Goal: Information Seeking & Learning: Learn about a topic

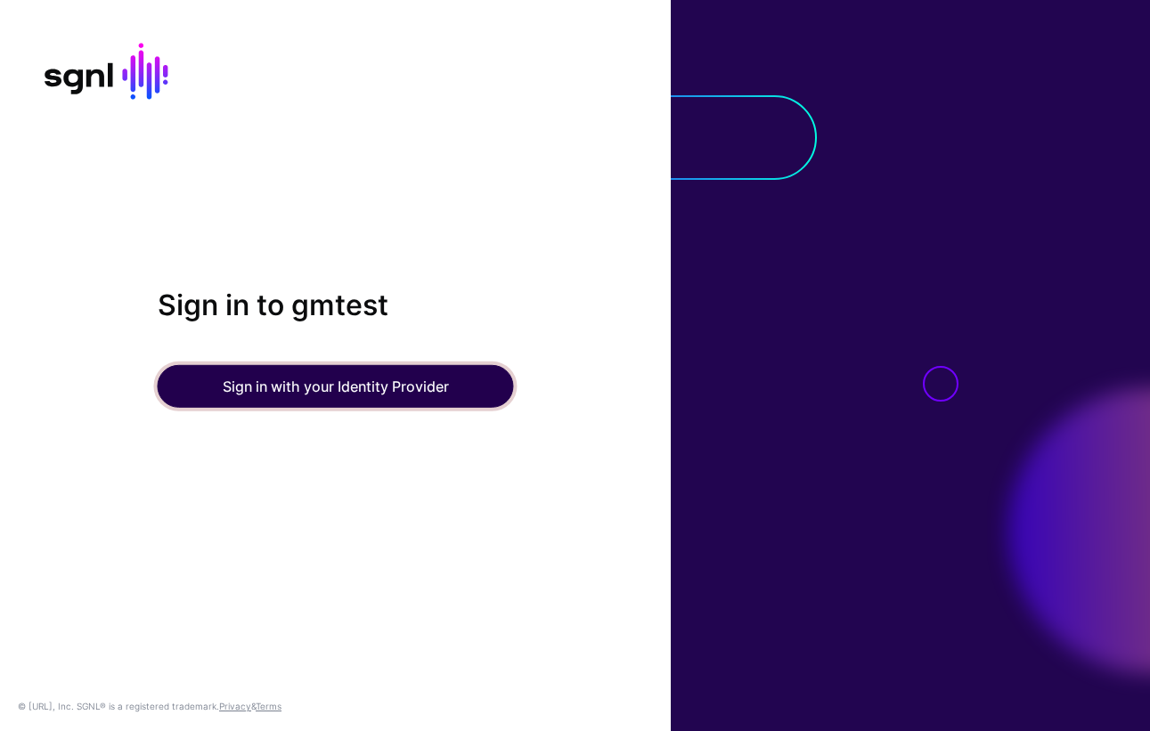
click at [369, 389] on button "Sign in with your Identity Provider" at bounding box center [336, 386] width 356 height 43
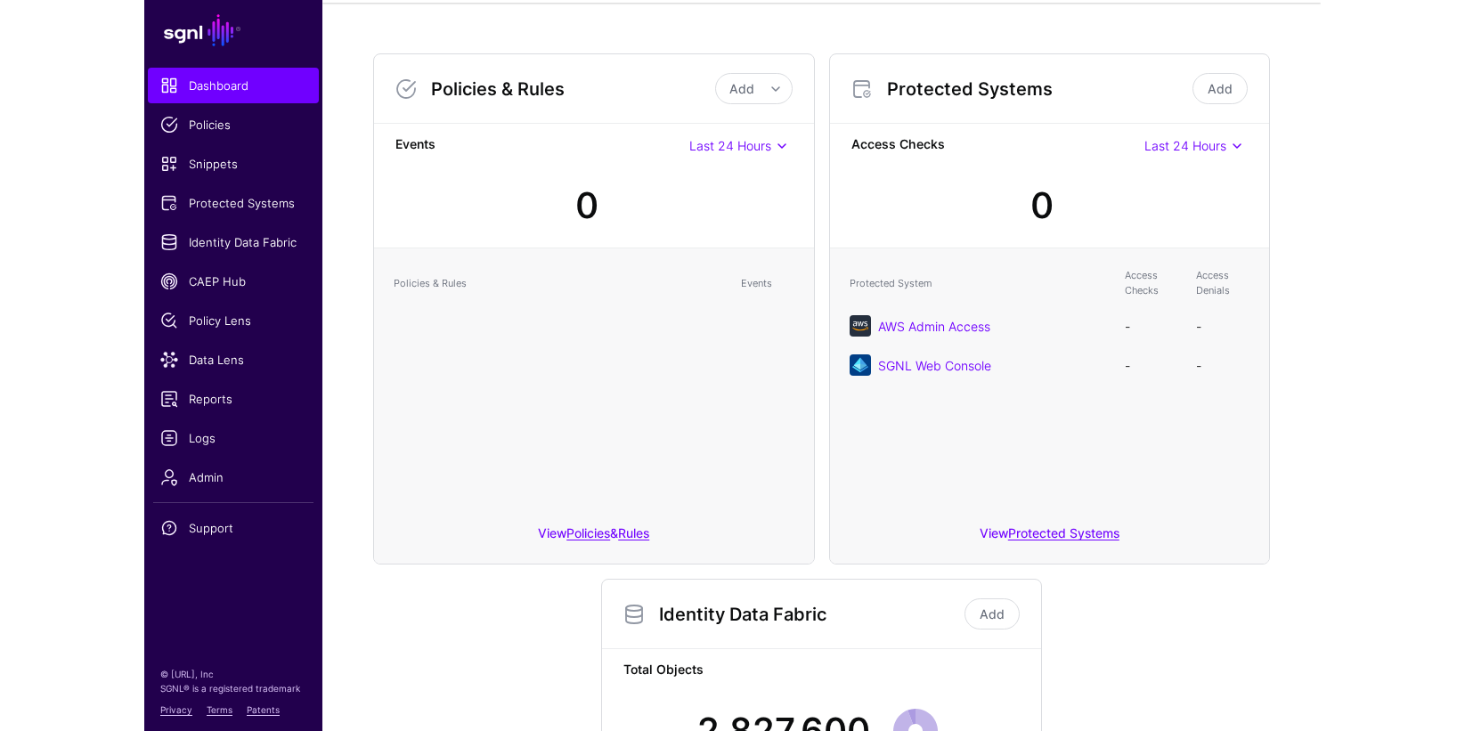
scroll to position [8, 0]
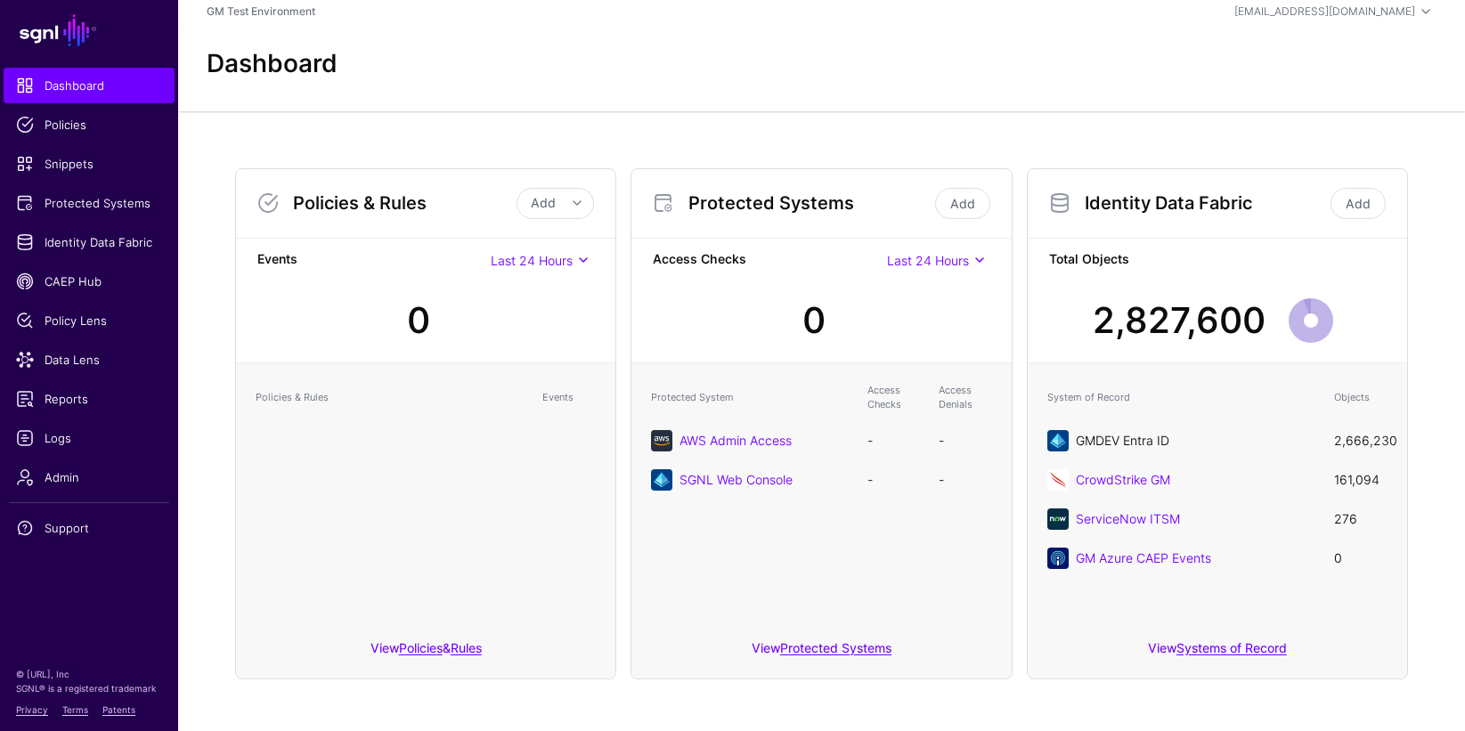
click at [1131, 438] on link "GMDEV Entra ID" at bounding box center [1123, 440] width 94 height 15
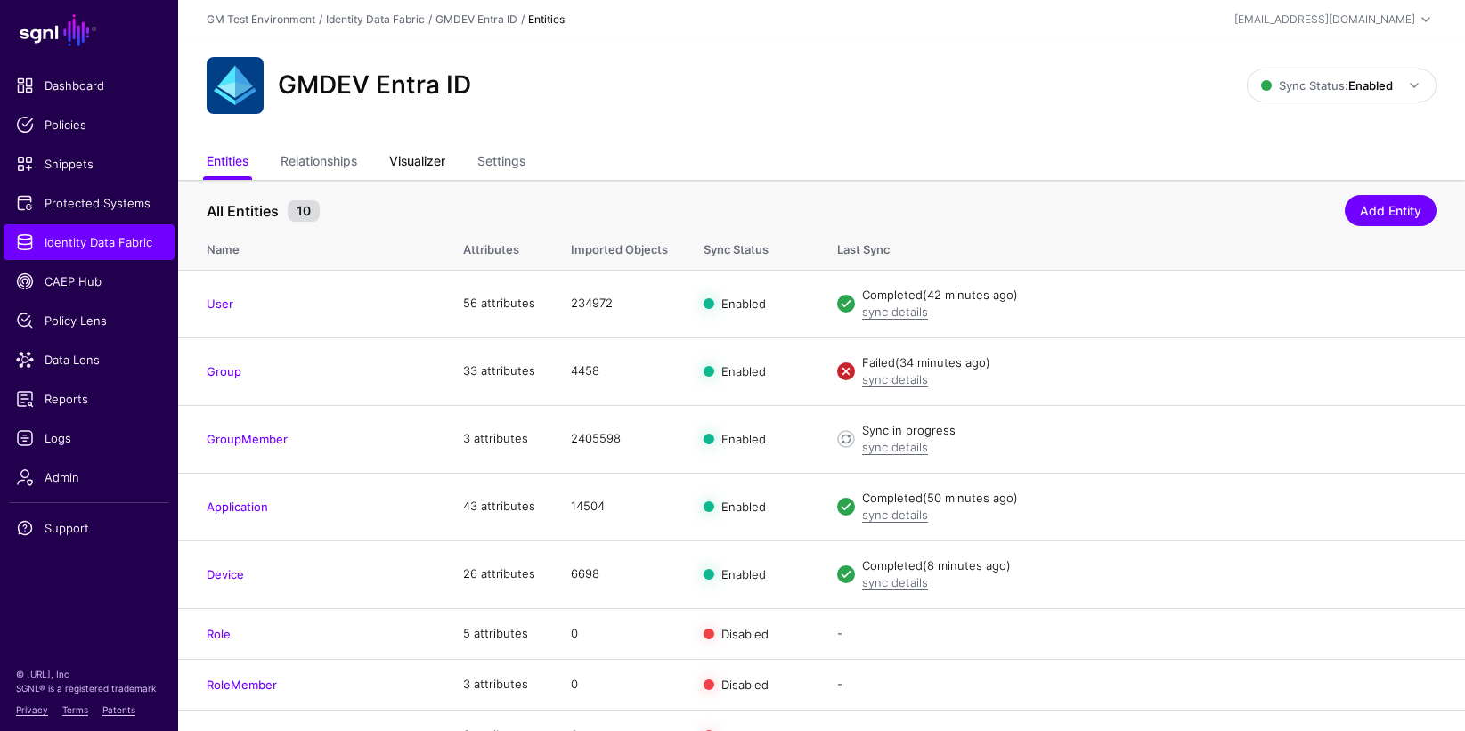
click at [409, 168] on link "Visualizer" at bounding box center [417, 163] width 56 height 34
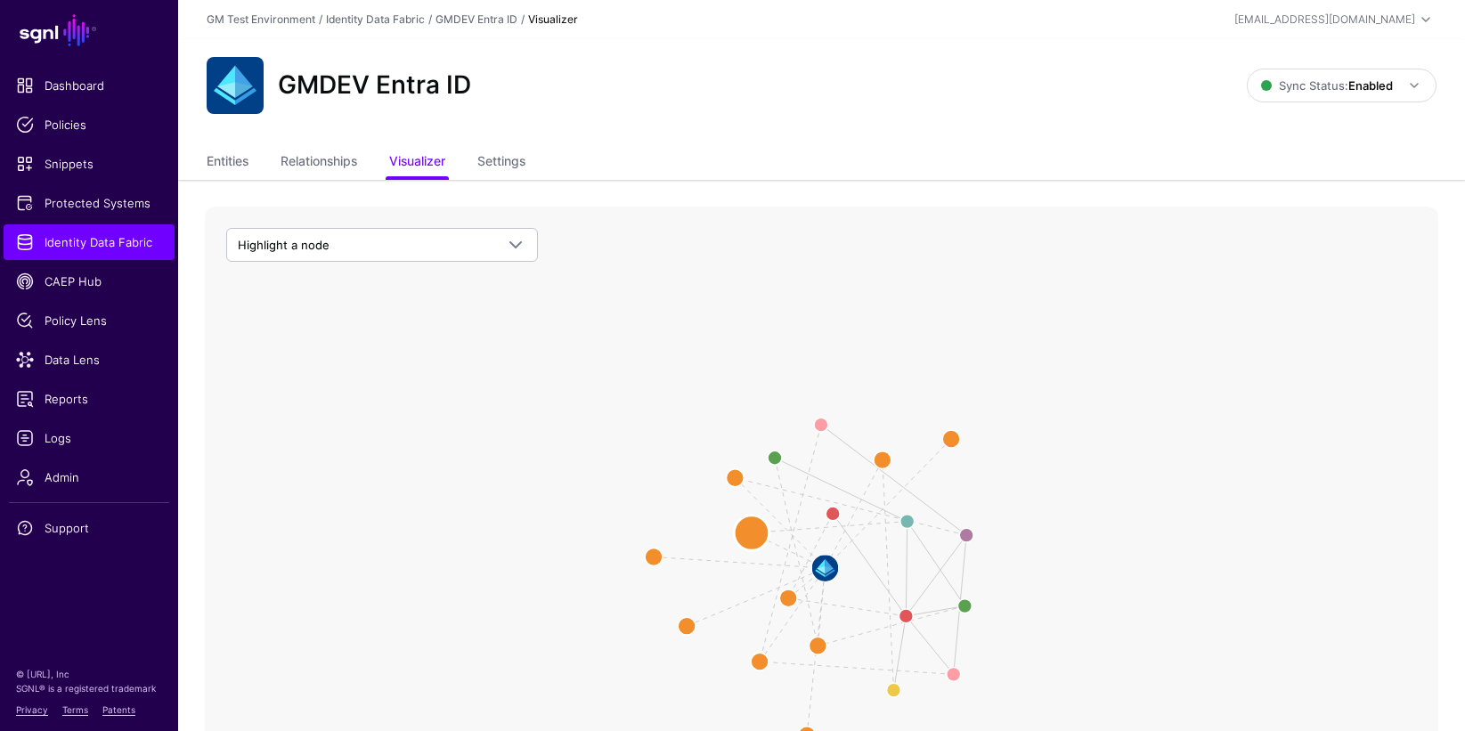
click at [752, 537] on circle at bounding box center [752, 534] width 36 height 36
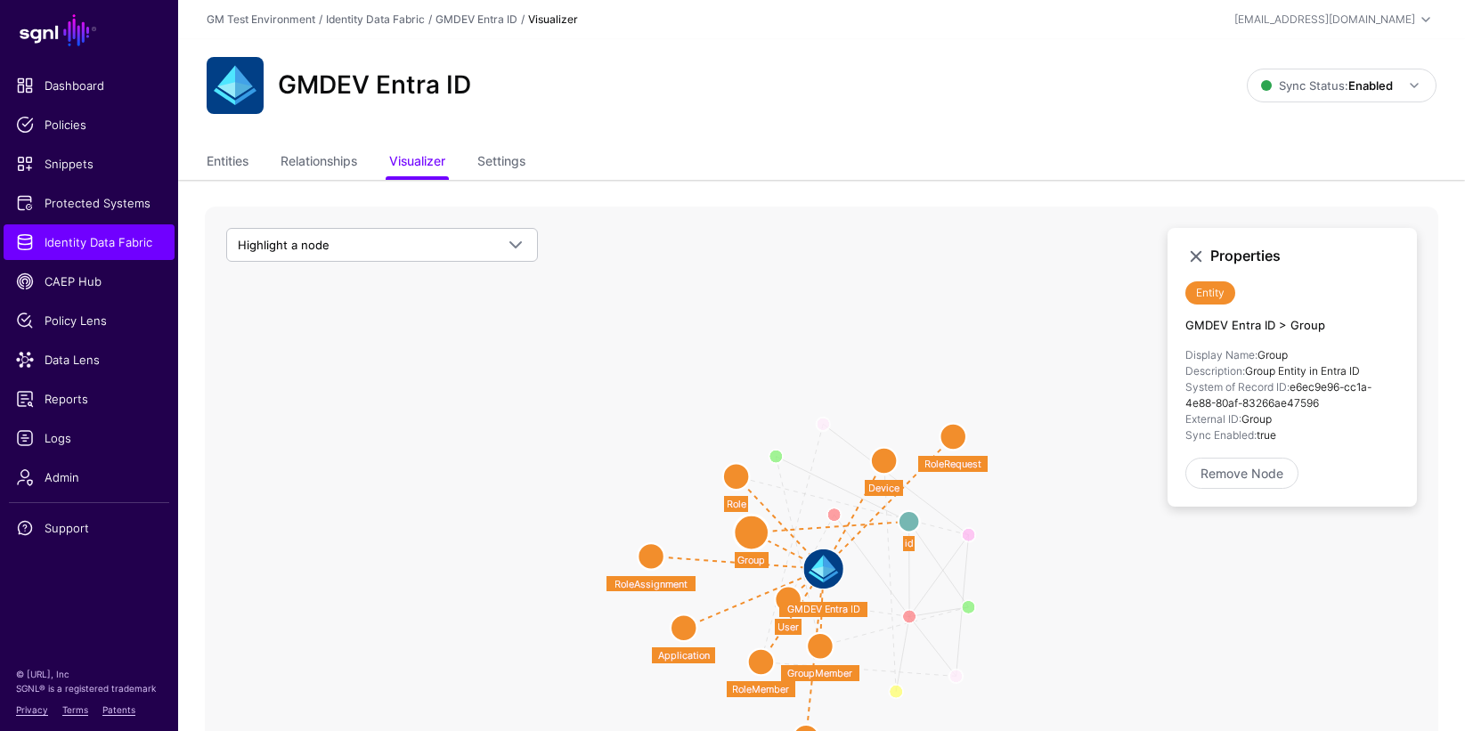
click at [954, 437] on circle at bounding box center [952, 437] width 27 height 27
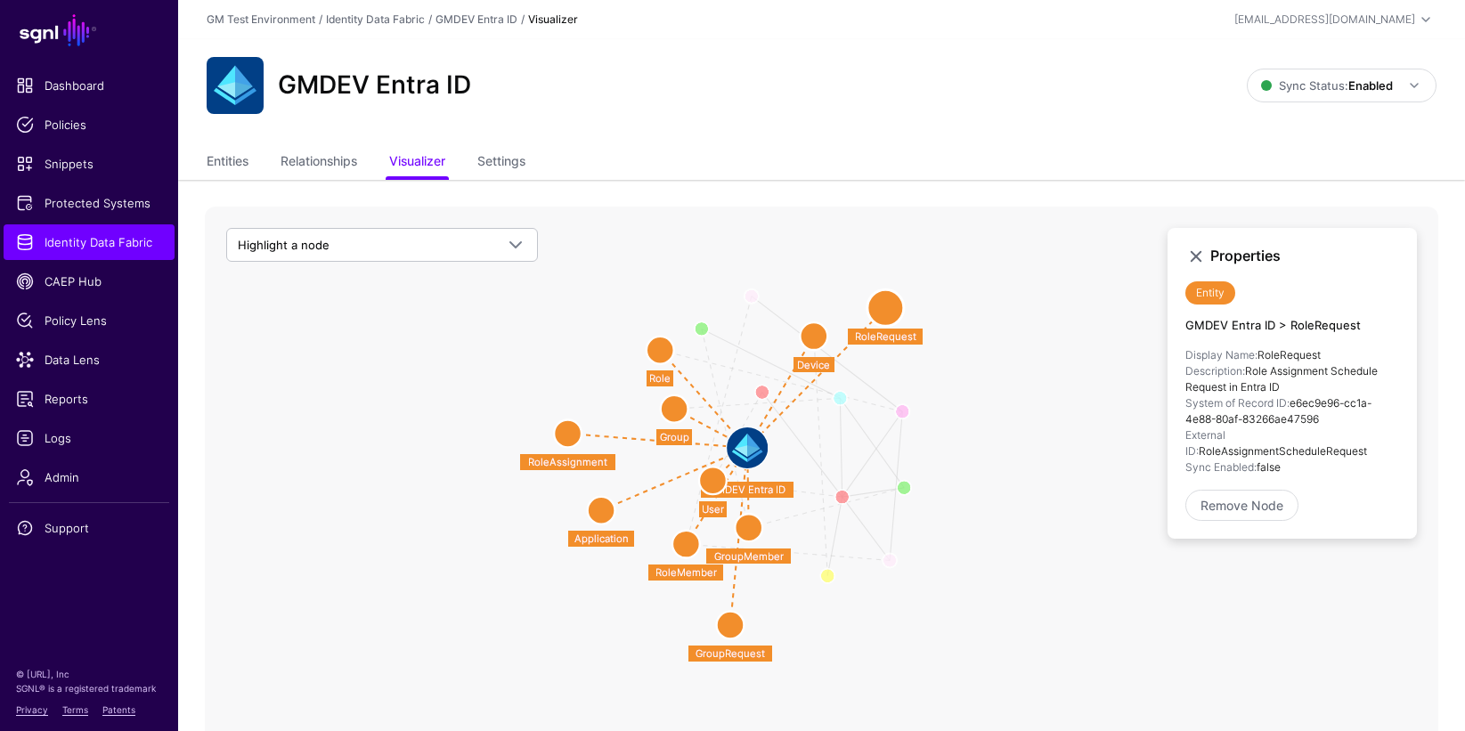
drag, startPoint x: 1067, startPoint y: 637, endPoint x: 1003, endPoint y: 517, distance: 135.5
click at [1003, 517] on icon "User Member Role User Member Group User Role Member Role Member Of Device Owner…" at bounding box center [821, 563] width 1233 height 712
click at [714, 484] on circle at bounding box center [713, 481] width 28 height 28
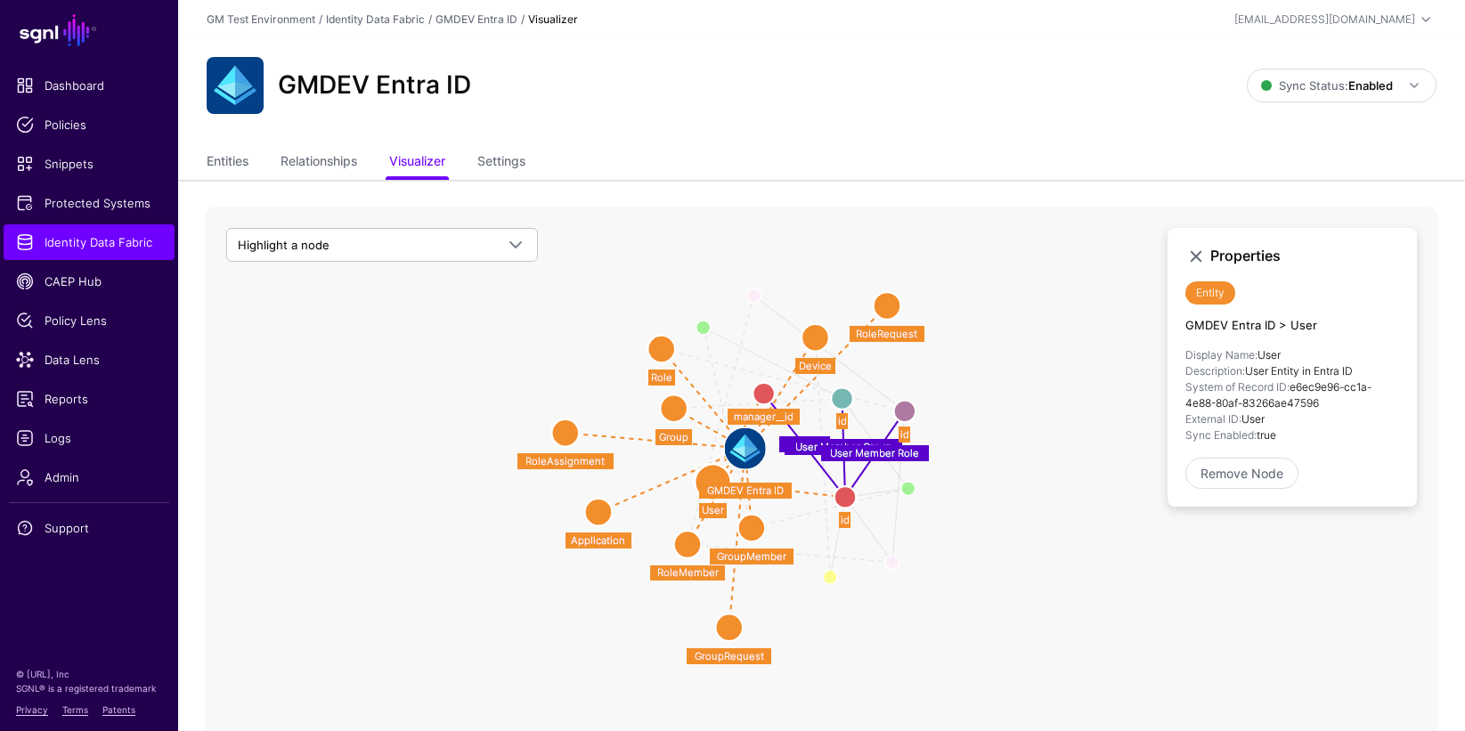
click at [843, 500] on circle at bounding box center [845, 497] width 22 height 22
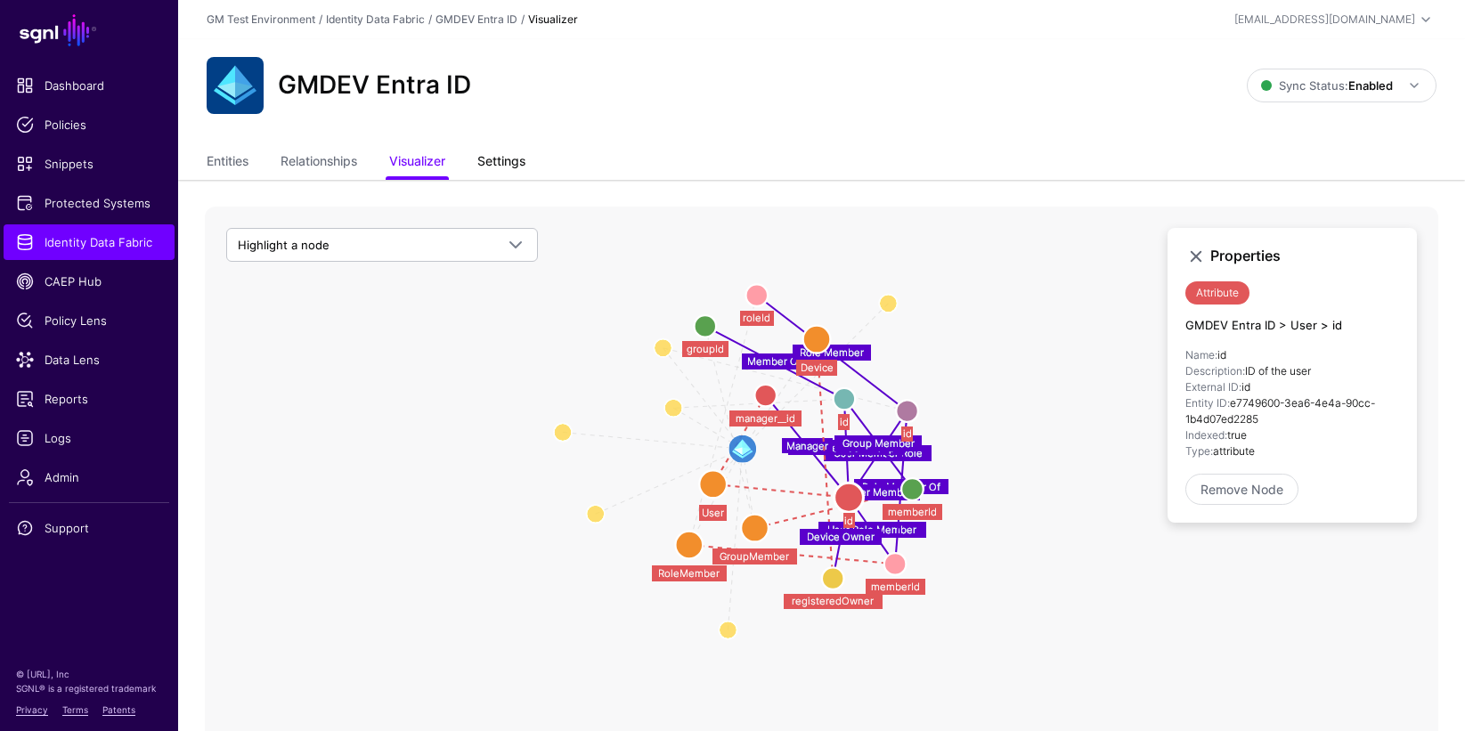
click at [514, 165] on link "Settings" at bounding box center [501, 163] width 48 height 34
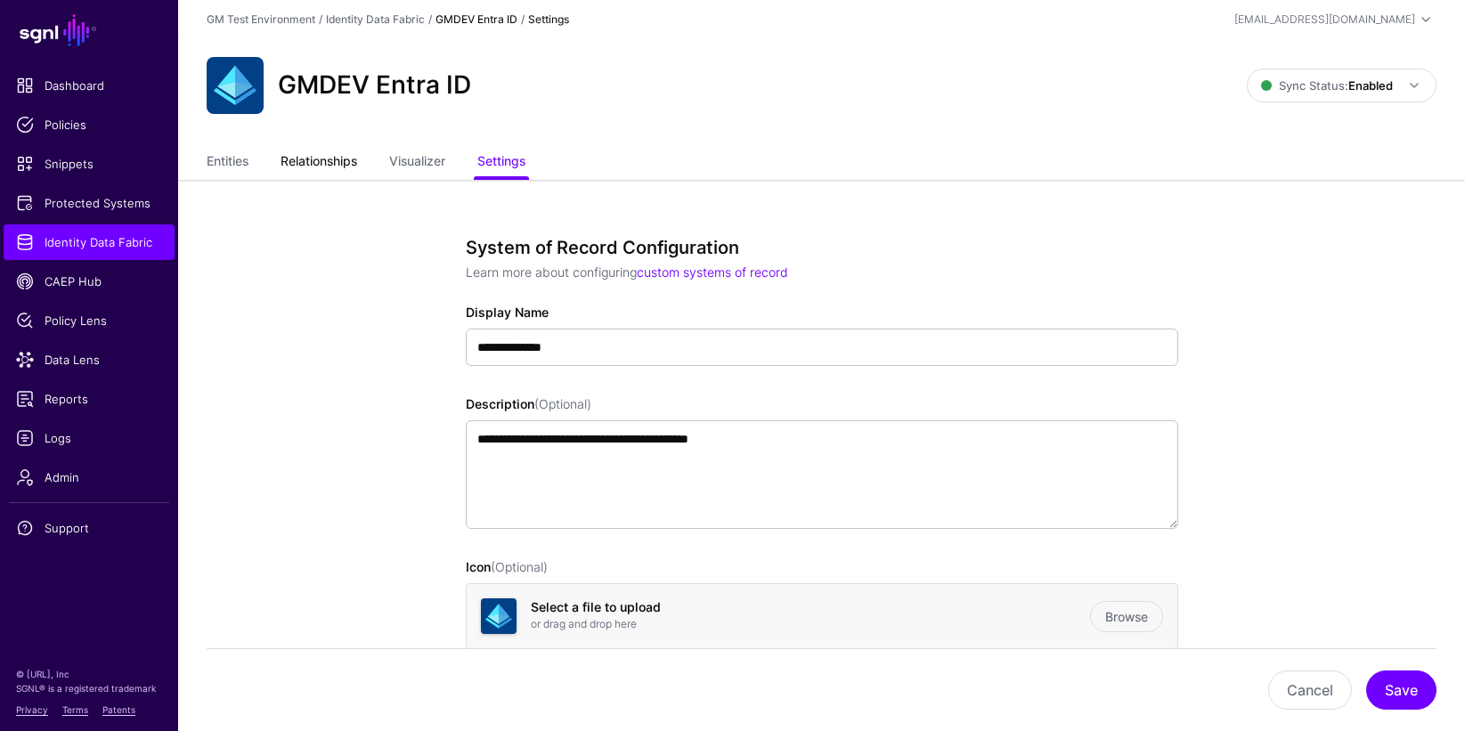
click at [321, 161] on link "Relationships" at bounding box center [319, 163] width 77 height 34
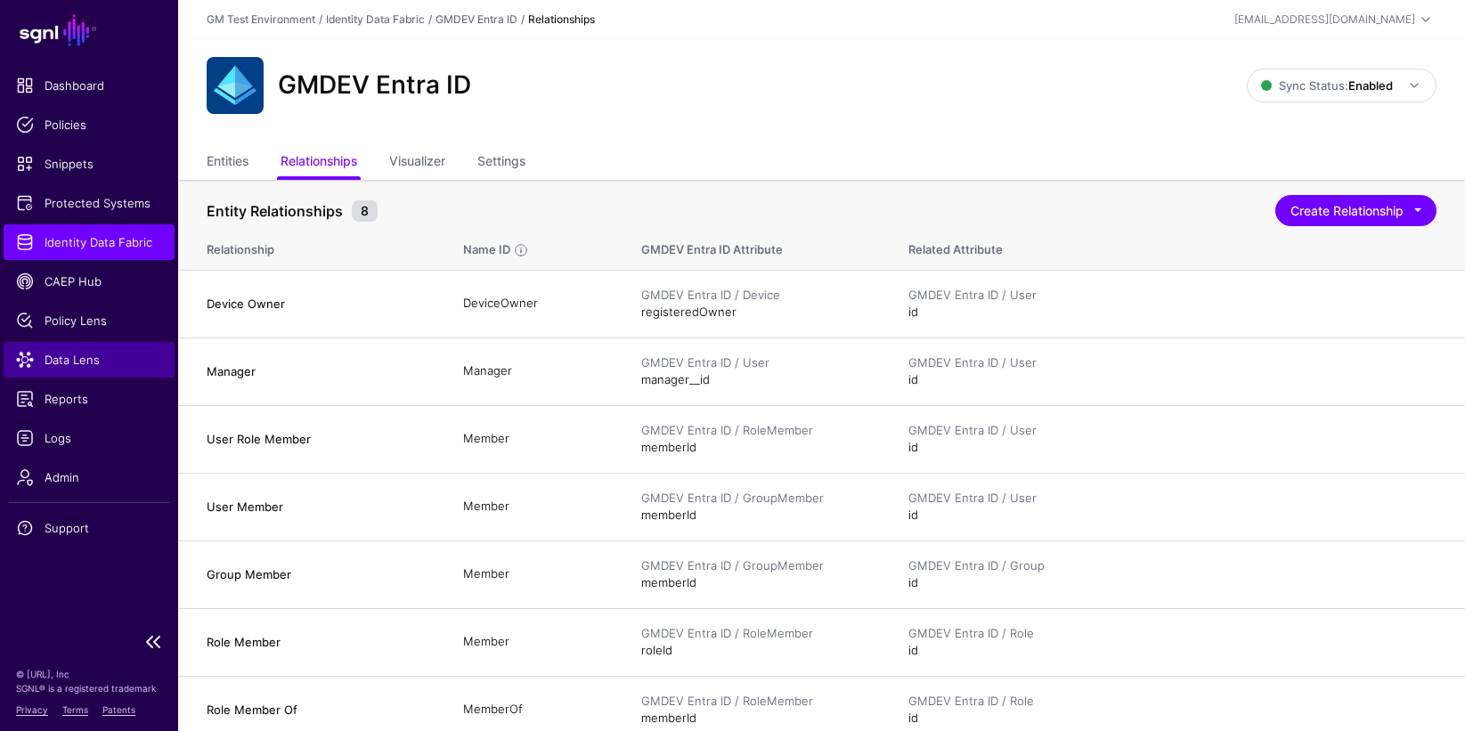
click at [65, 362] on span "Data Lens" at bounding box center [89, 360] width 146 height 18
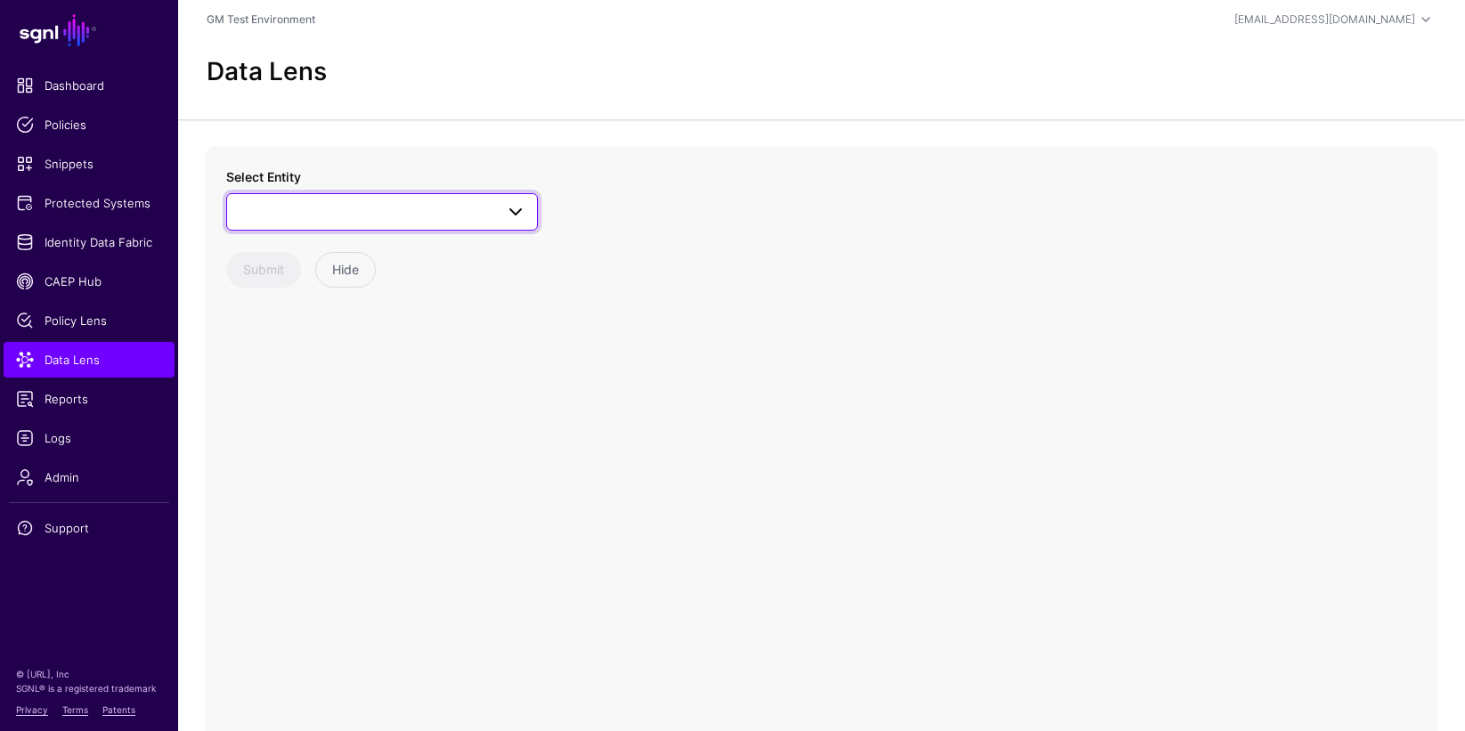
click at [514, 208] on span at bounding box center [515, 211] width 21 height 21
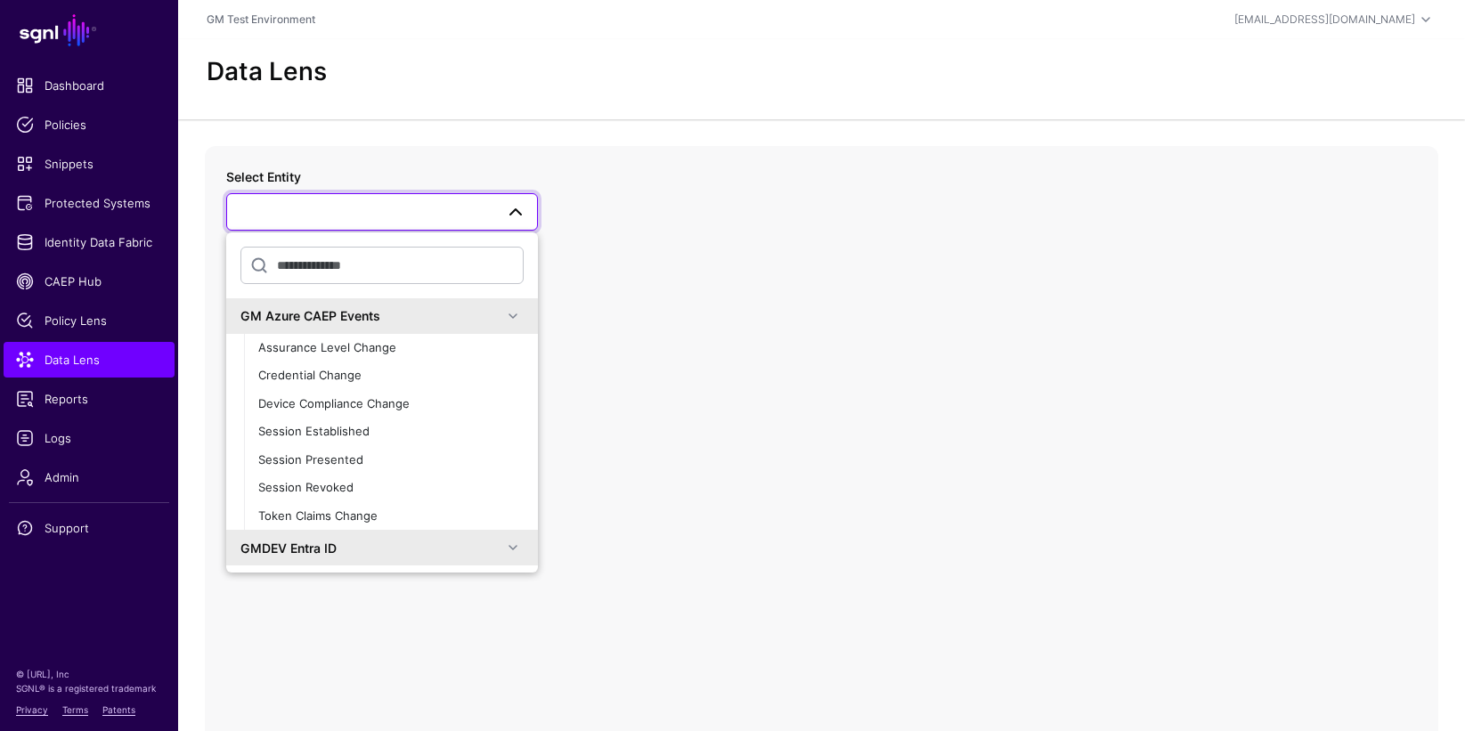
click at [502, 317] on span at bounding box center [512, 315] width 21 height 21
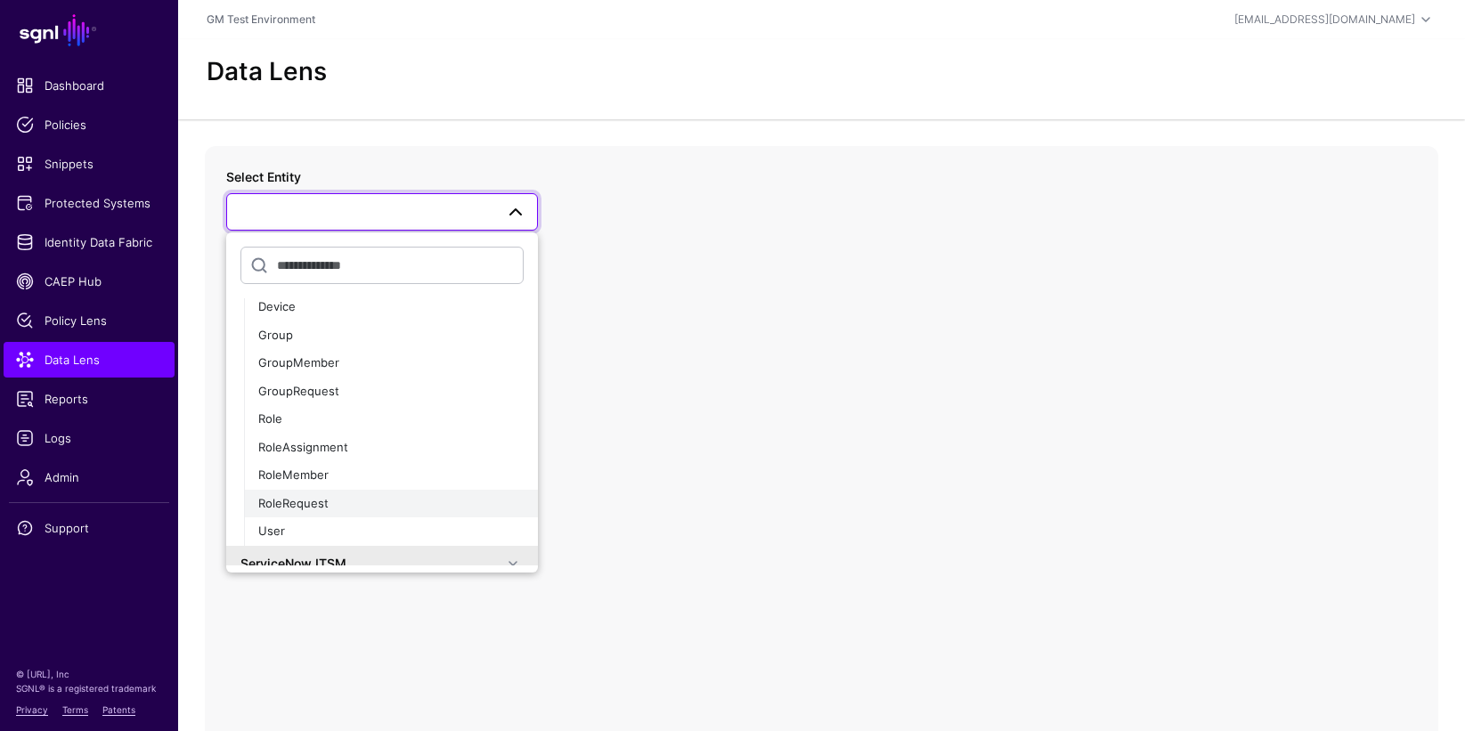
scroll to position [105, 0]
click at [281, 530] on span "User" at bounding box center [271, 530] width 27 height 14
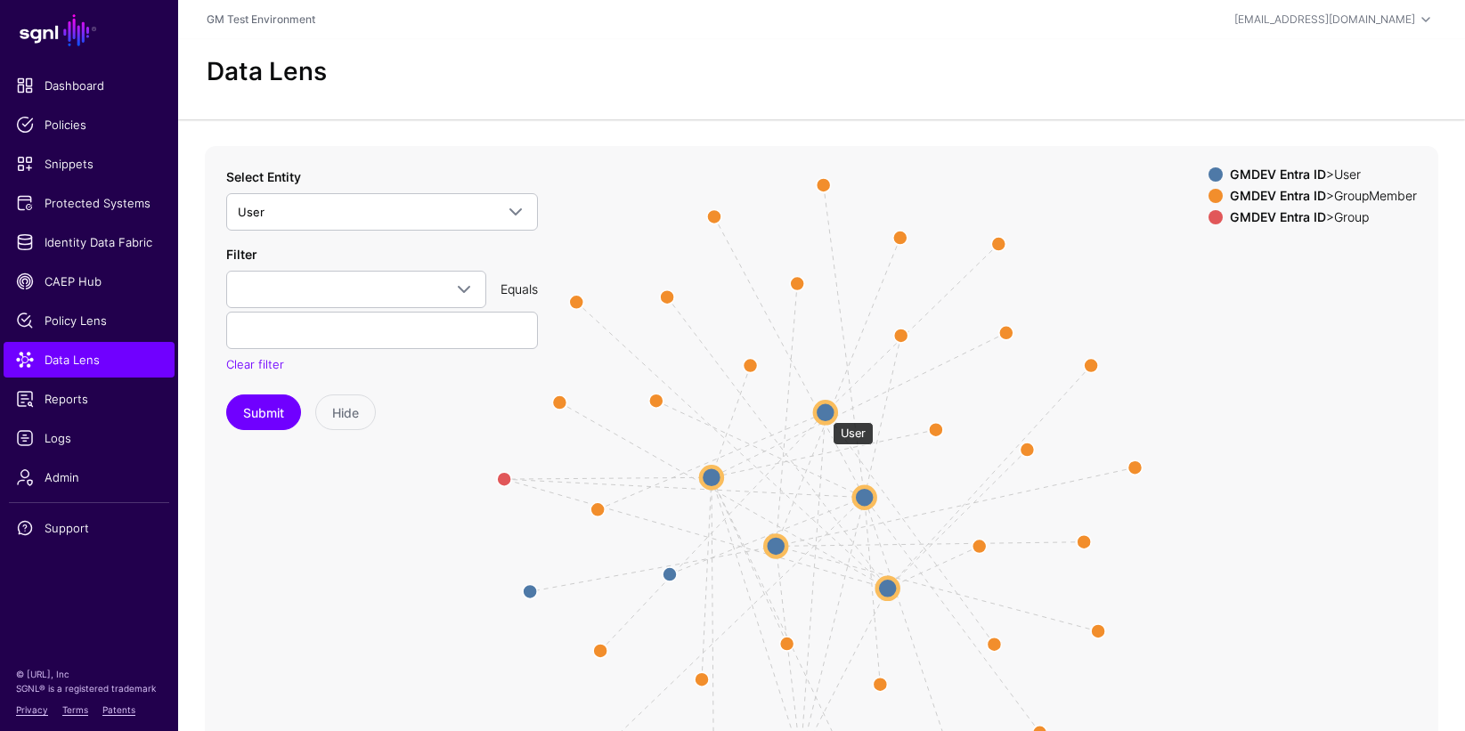
click at [824, 413] on circle at bounding box center [825, 412] width 21 height 21
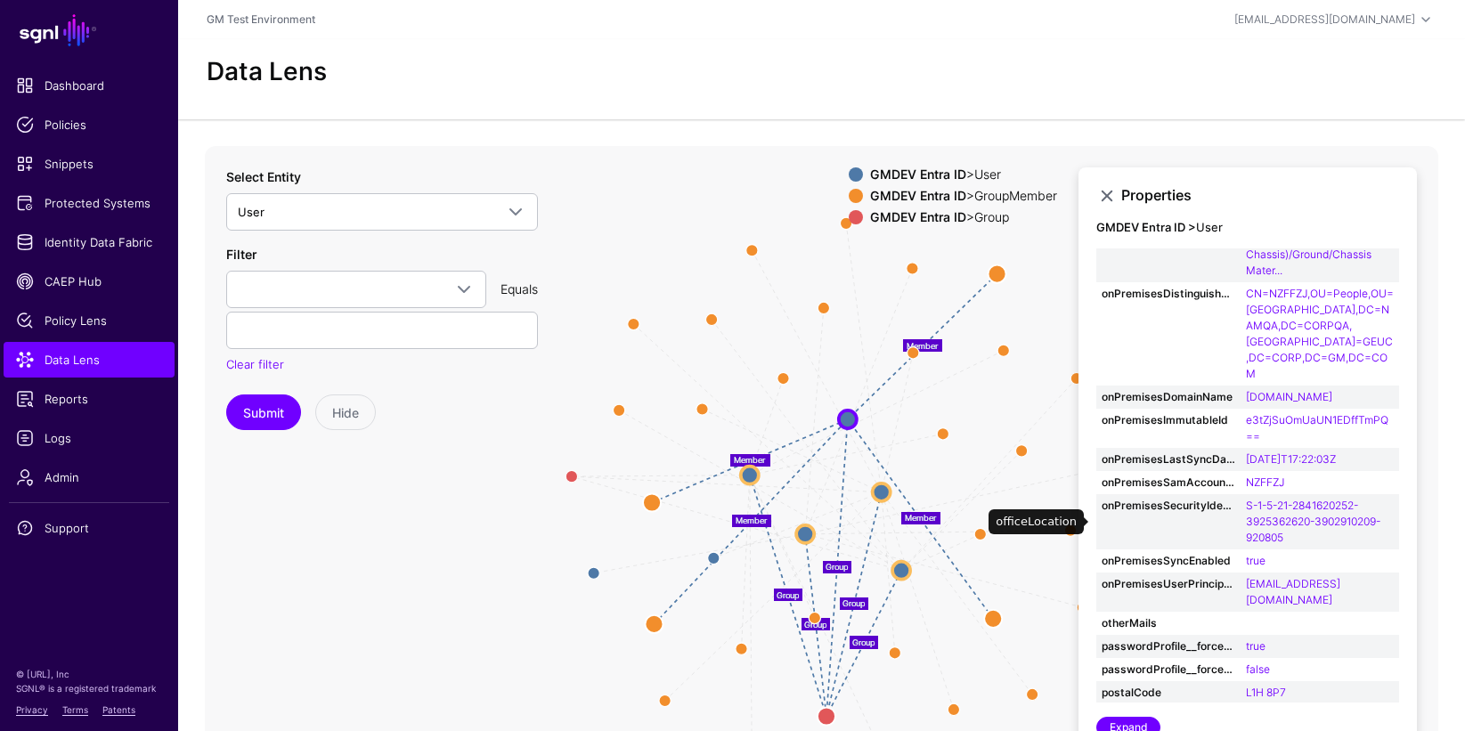
scroll to position [668, 0]
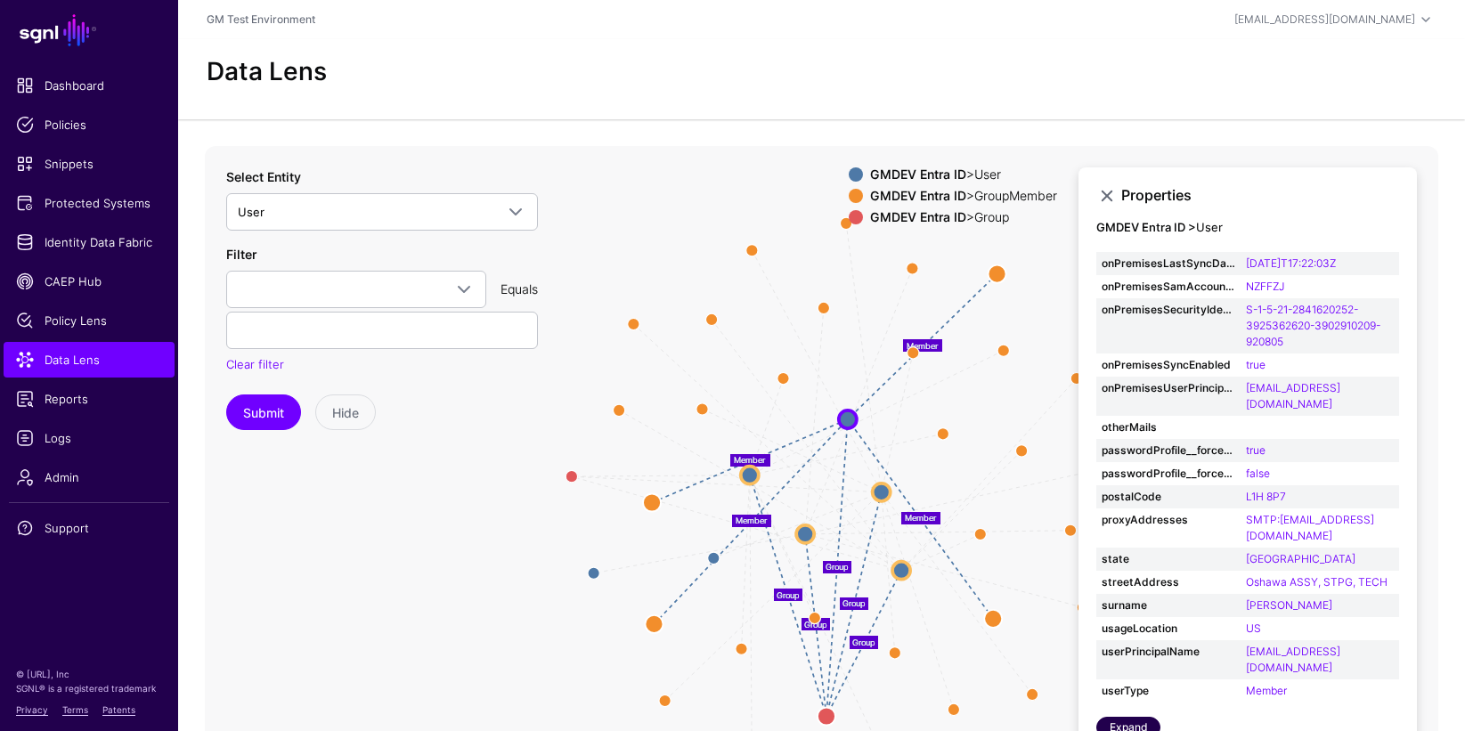
click at [1123, 725] on link "Expand" at bounding box center [1128, 727] width 64 height 21
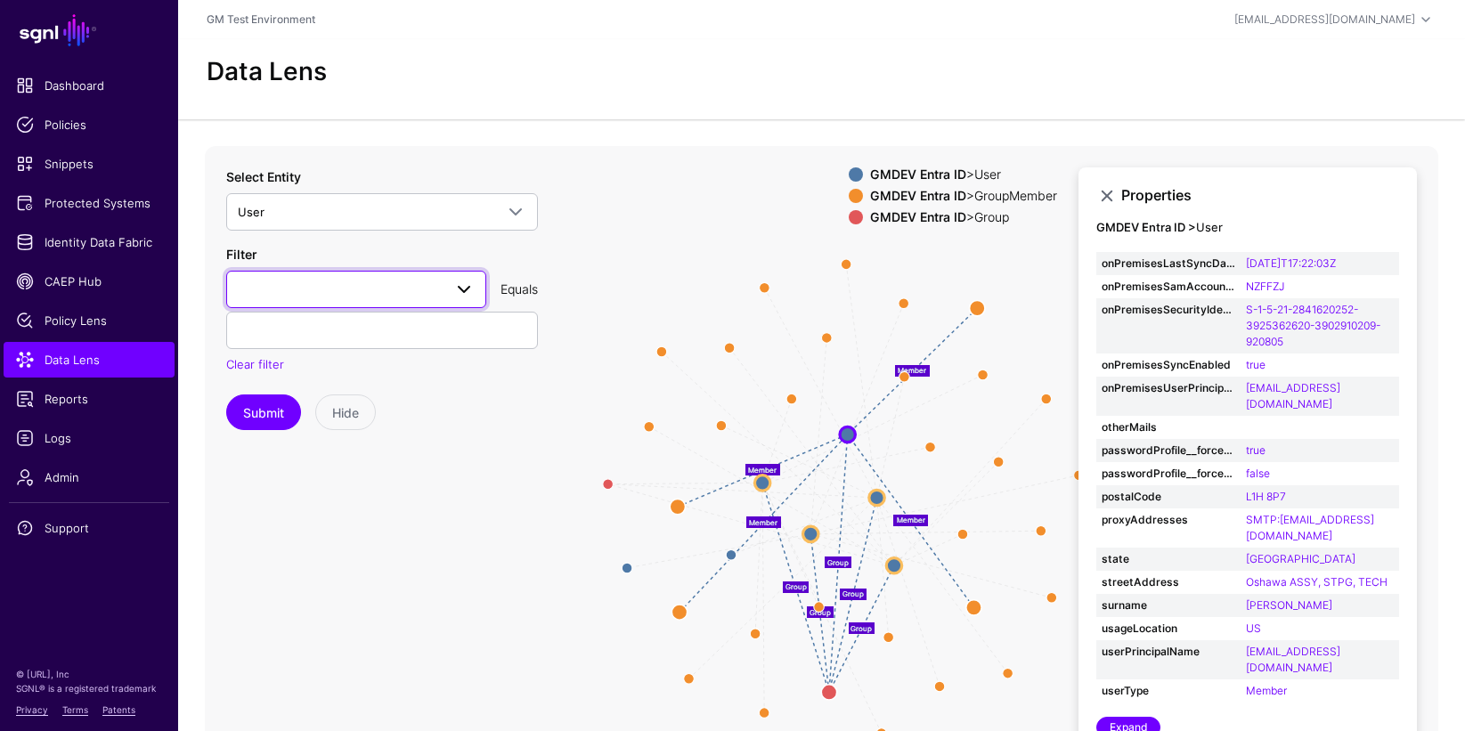
click at [460, 290] on span at bounding box center [463, 289] width 21 height 21
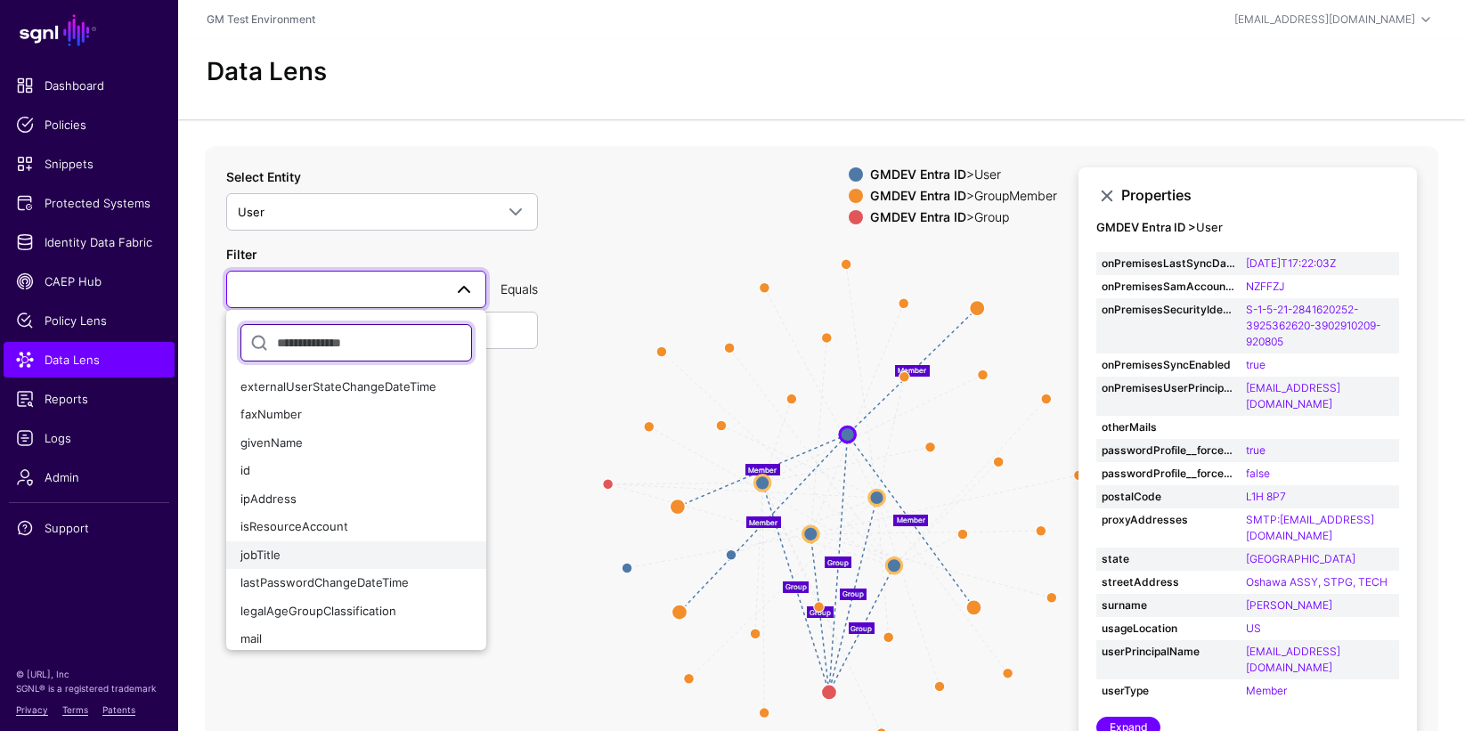
scroll to position [553, 0]
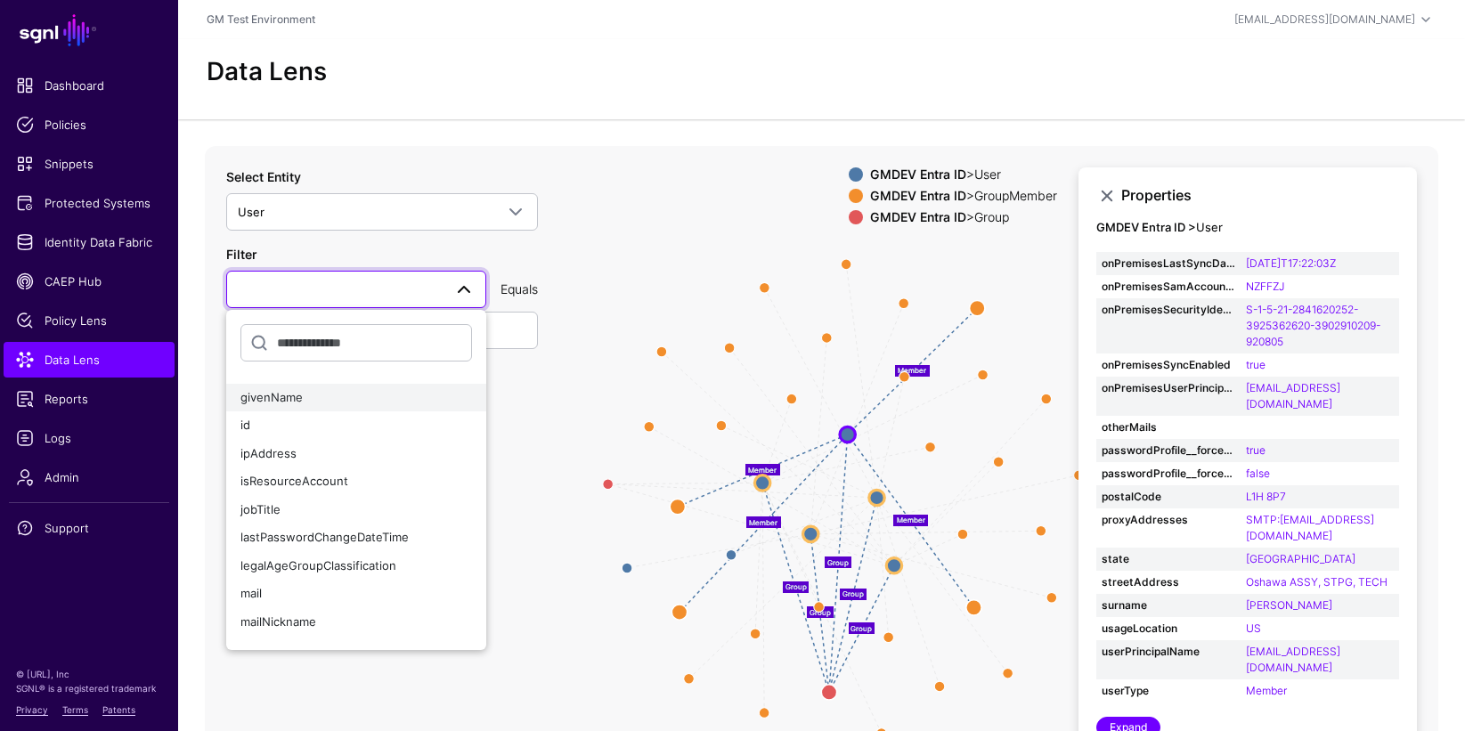
click at [297, 393] on span "givenName" at bounding box center [271, 397] width 62 height 14
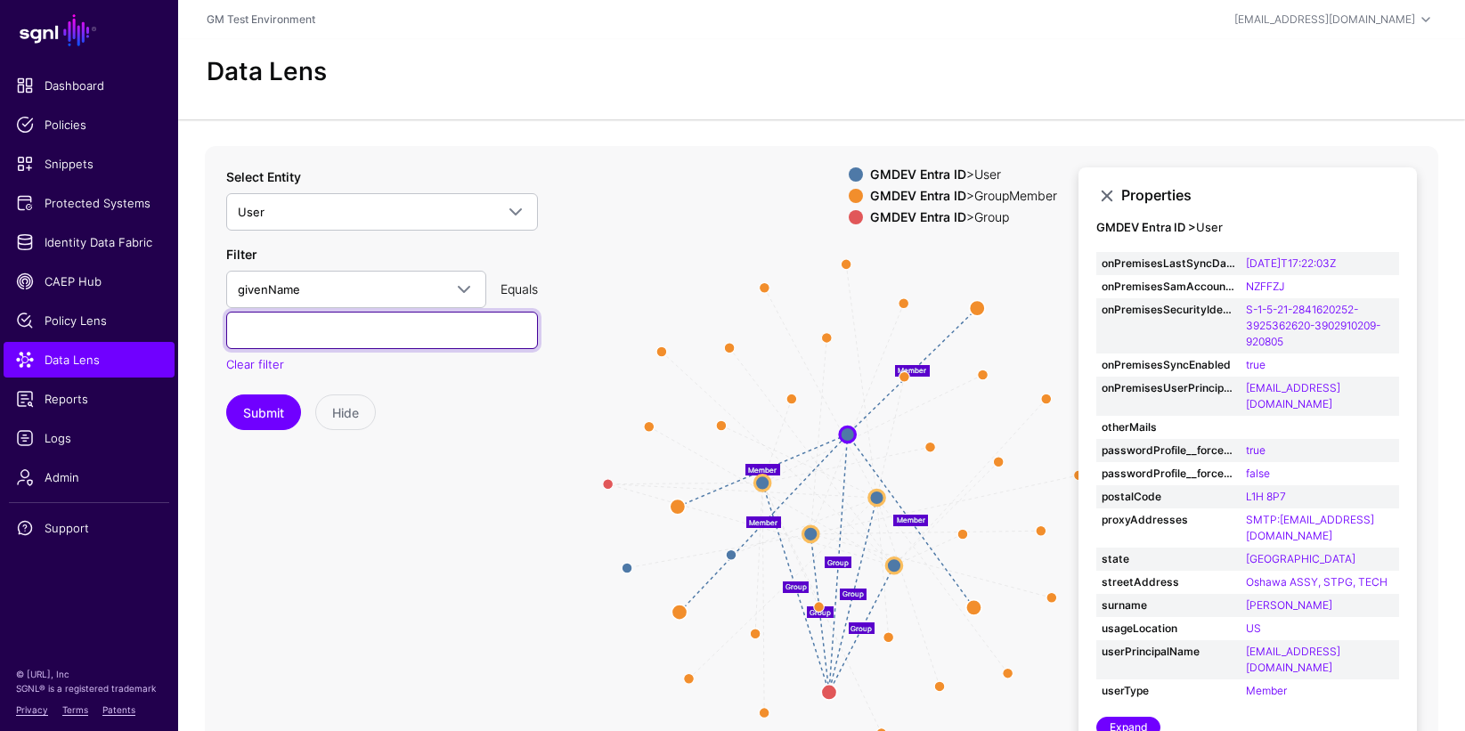
click at [329, 332] on input "text" at bounding box center [382, 330] width 312 height 37
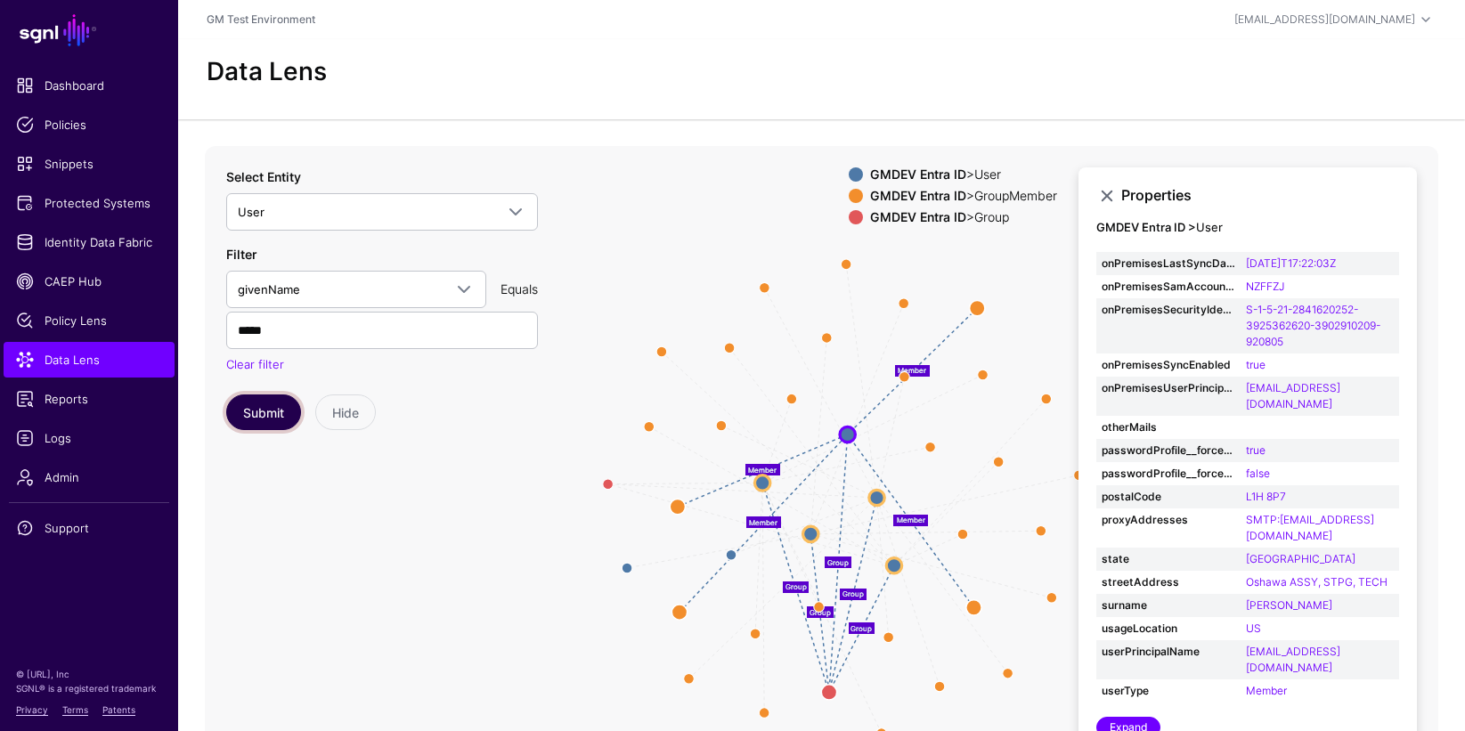
click at [271, 408] on button "Submit" at bounding box center [263, 412] width 75 height 36
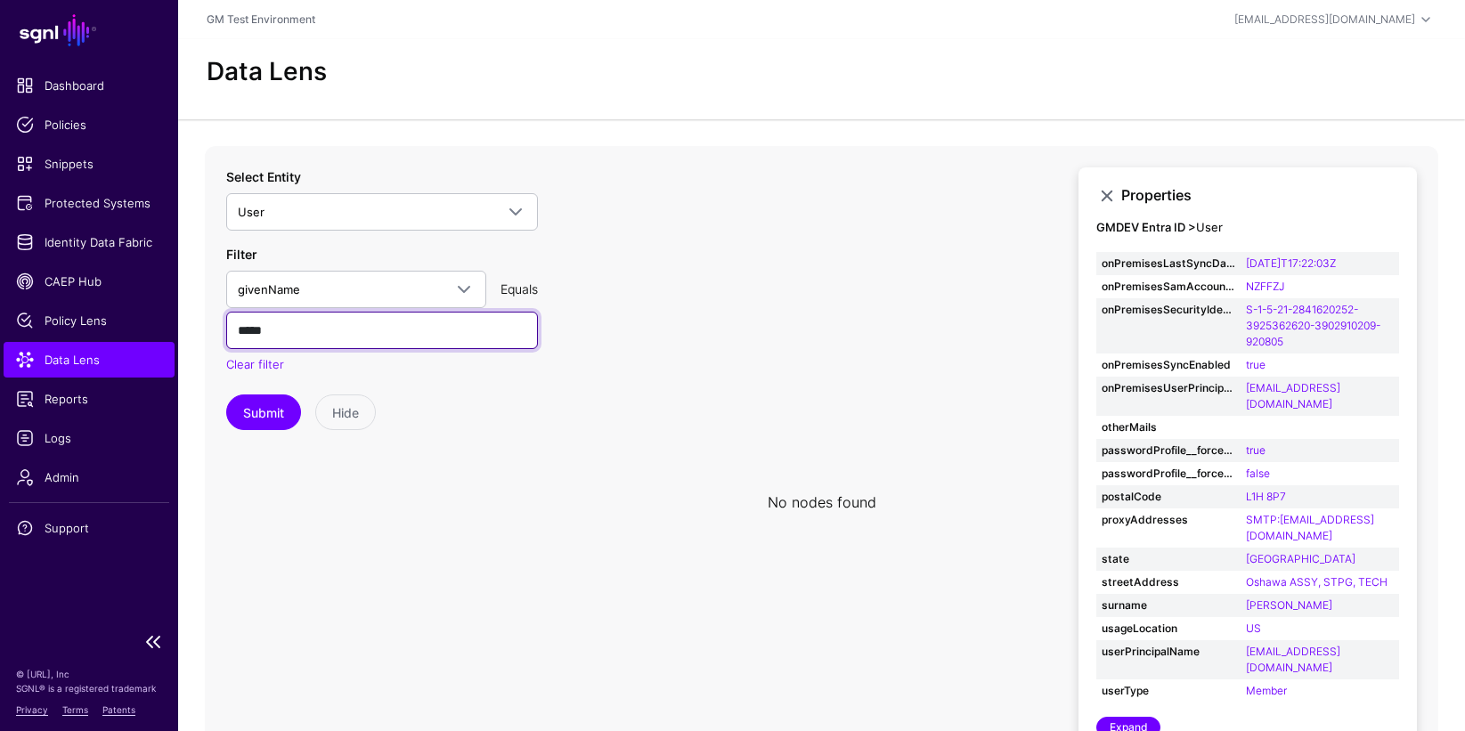
drag, startPoint x: 300, startPoint y: 329, endPoint x: 177, endPoint y: 323, distance: 123.0
click at [183, 322] on div "No nodes found Properties GMDEV Entra ID > User accountEnabled false businessPh…" at bounding box center [821, 502] width 1287 height 712
type input "*****"
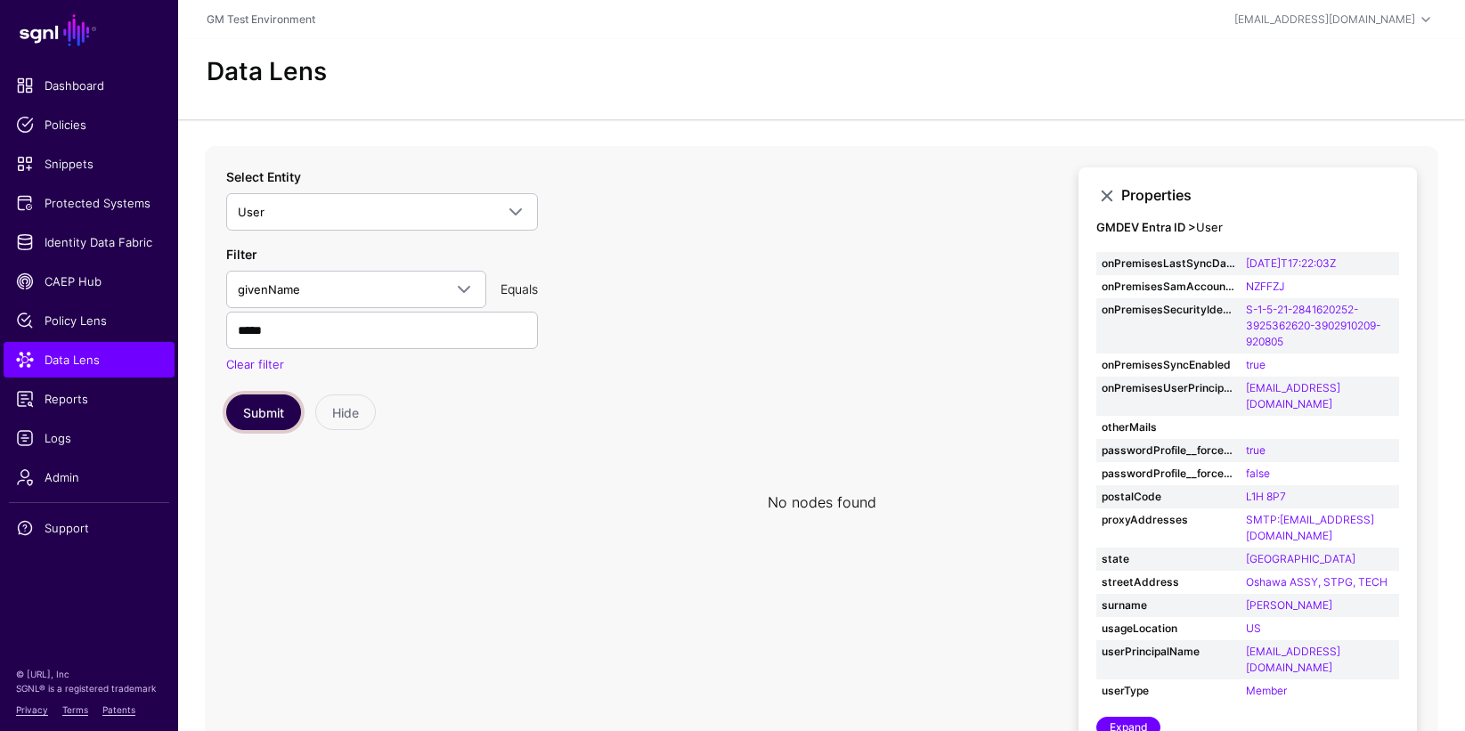
click at [261, 416] on button "Submit" at bounding box center [263, 412] width 75 height 36
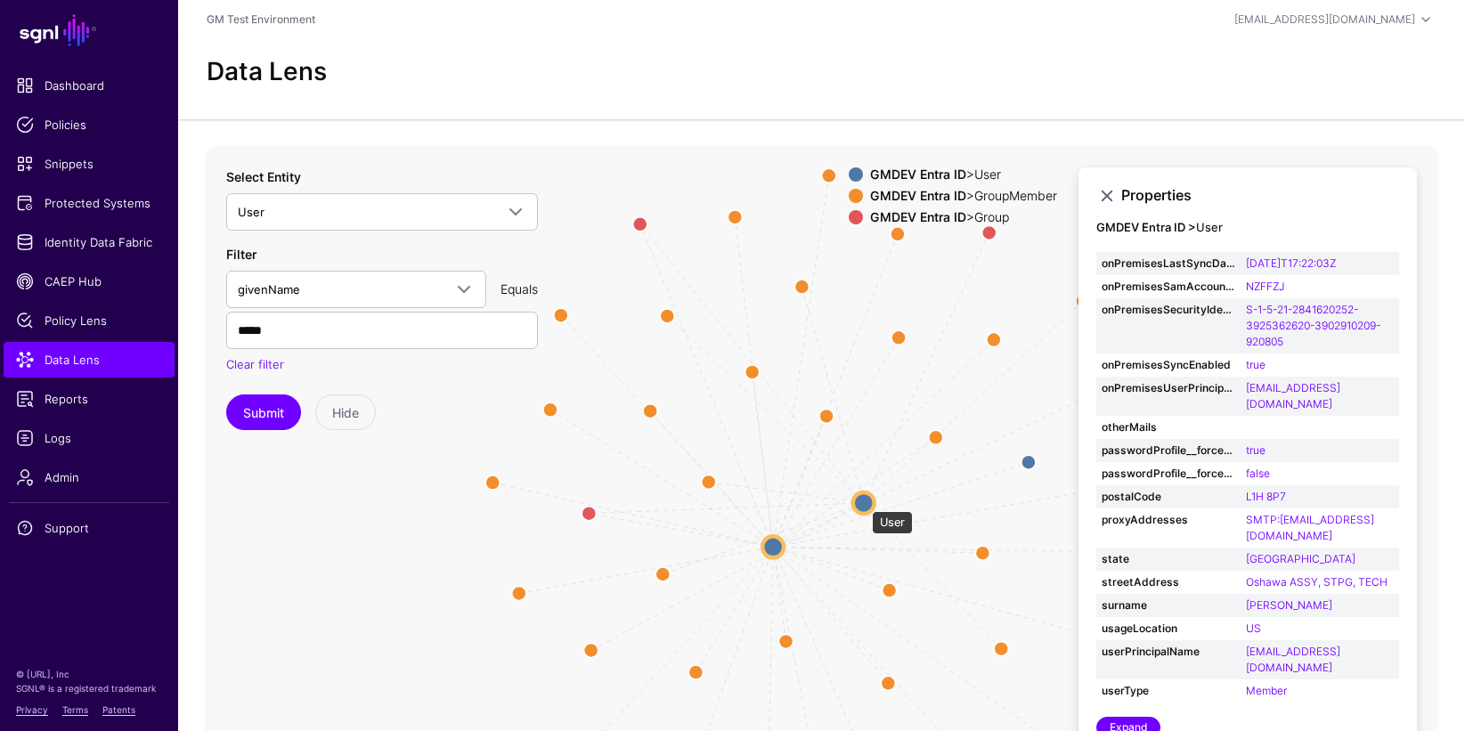
click at [863, 502] on circle at bounding box center [863, 502] width 21 height 21
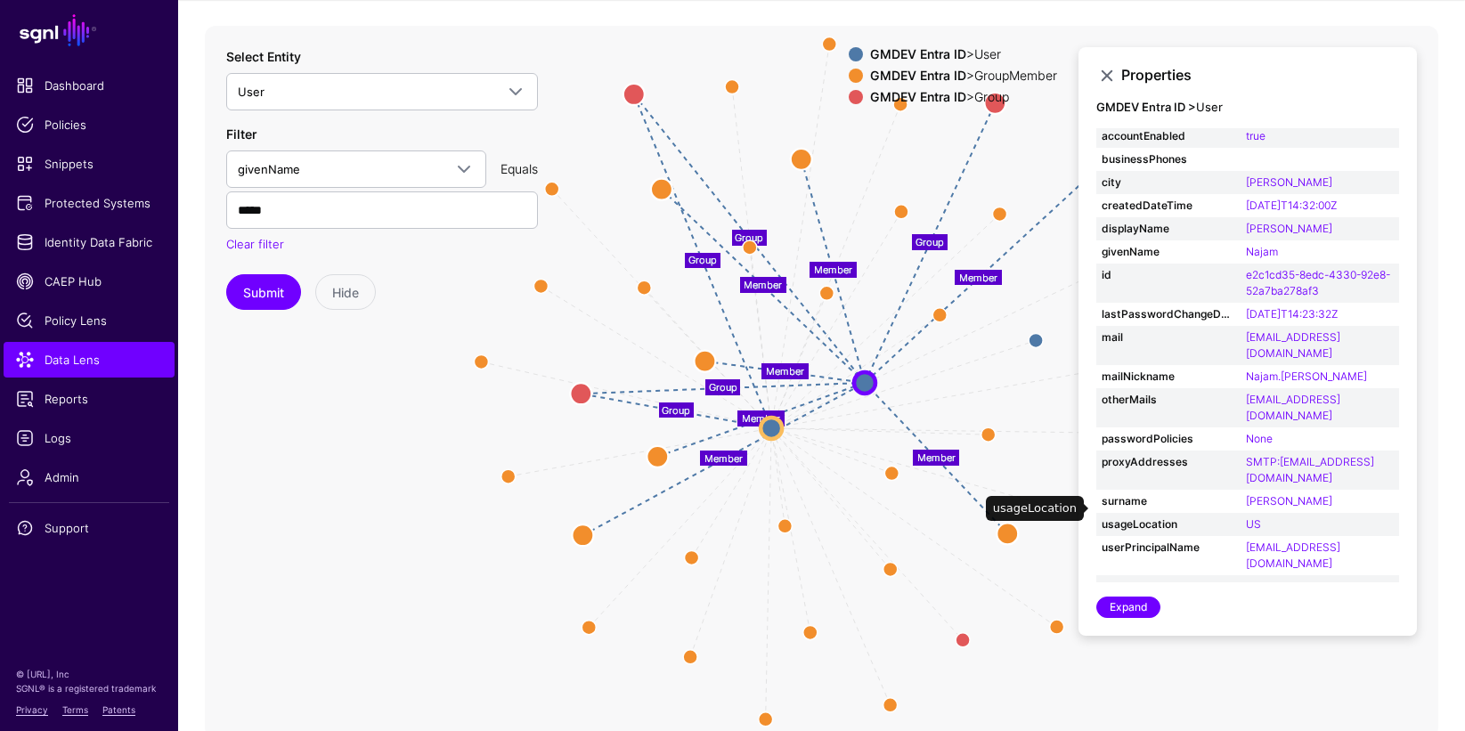
scroll to position [154, 0]
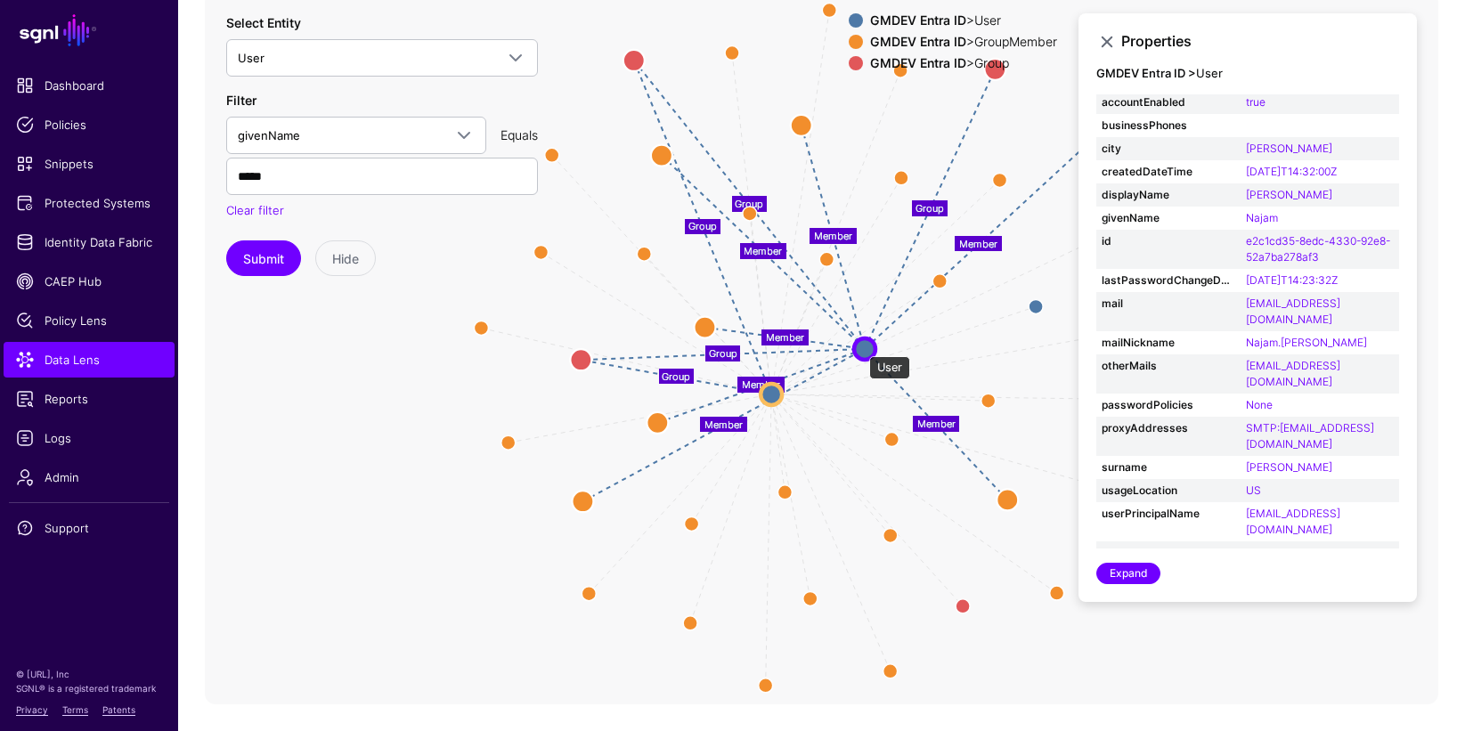
click at [860, 347] on circle at bounding box center [864, 348] width 21 height 21
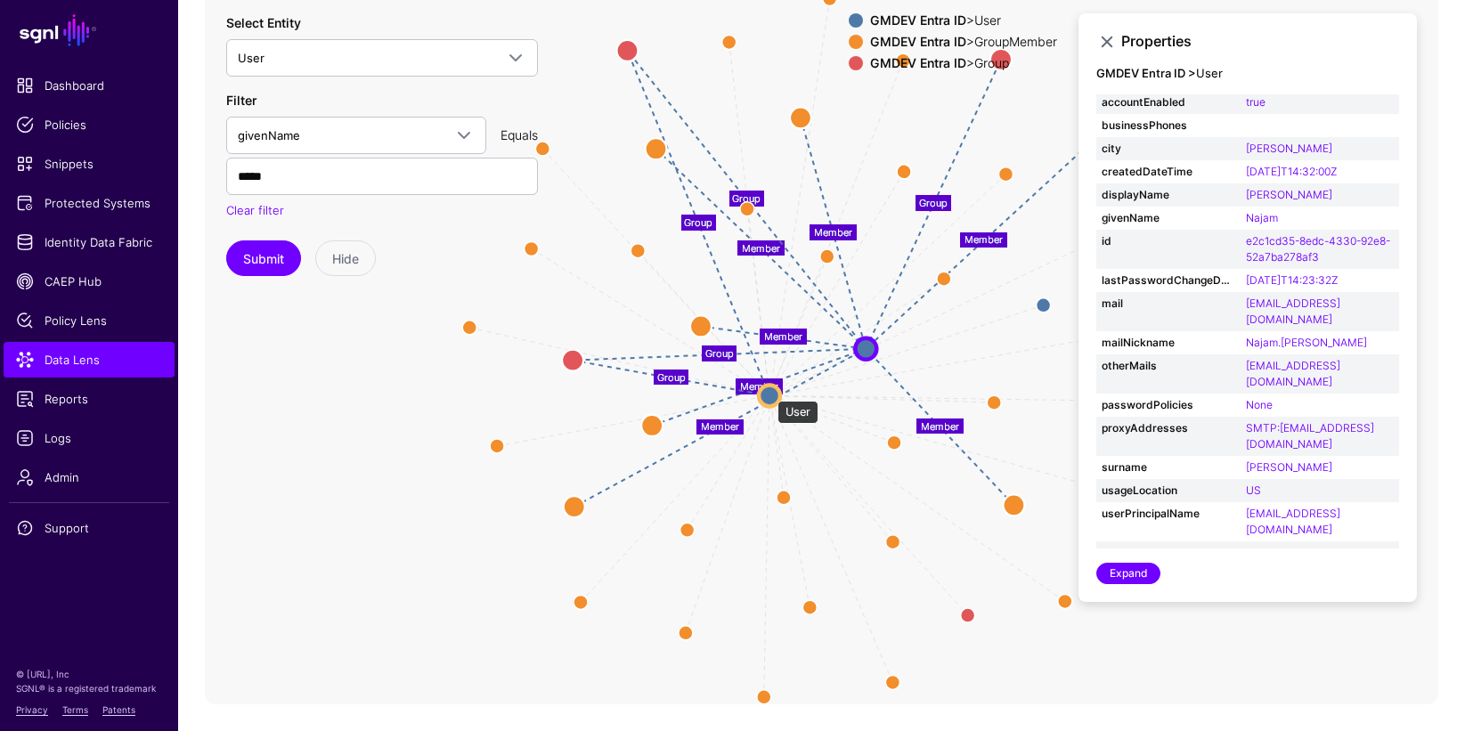
click at [769, 392] on circle at bounding box center [769, 395] width 21 height 21
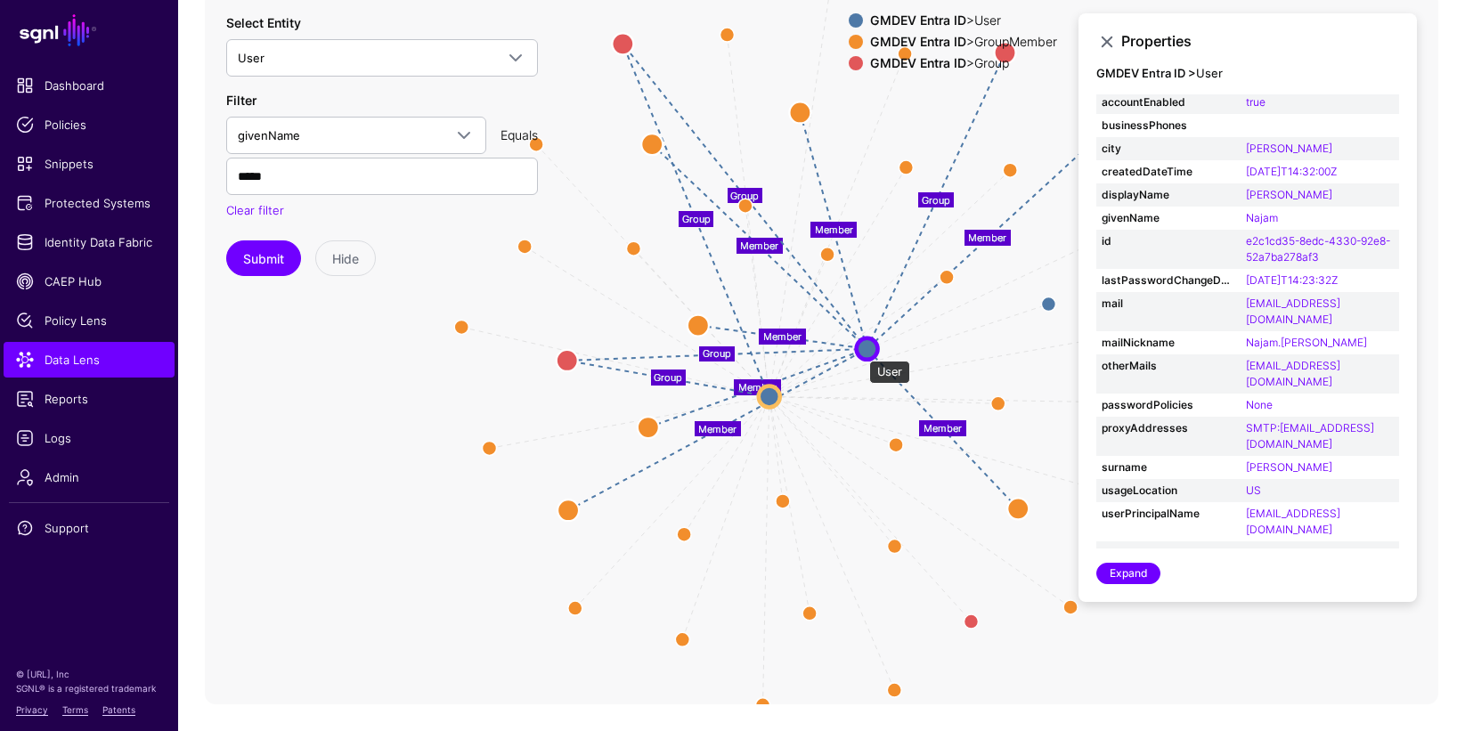
click at [861, 352] on circle at bounding box center [867, 348] width 21 height 21
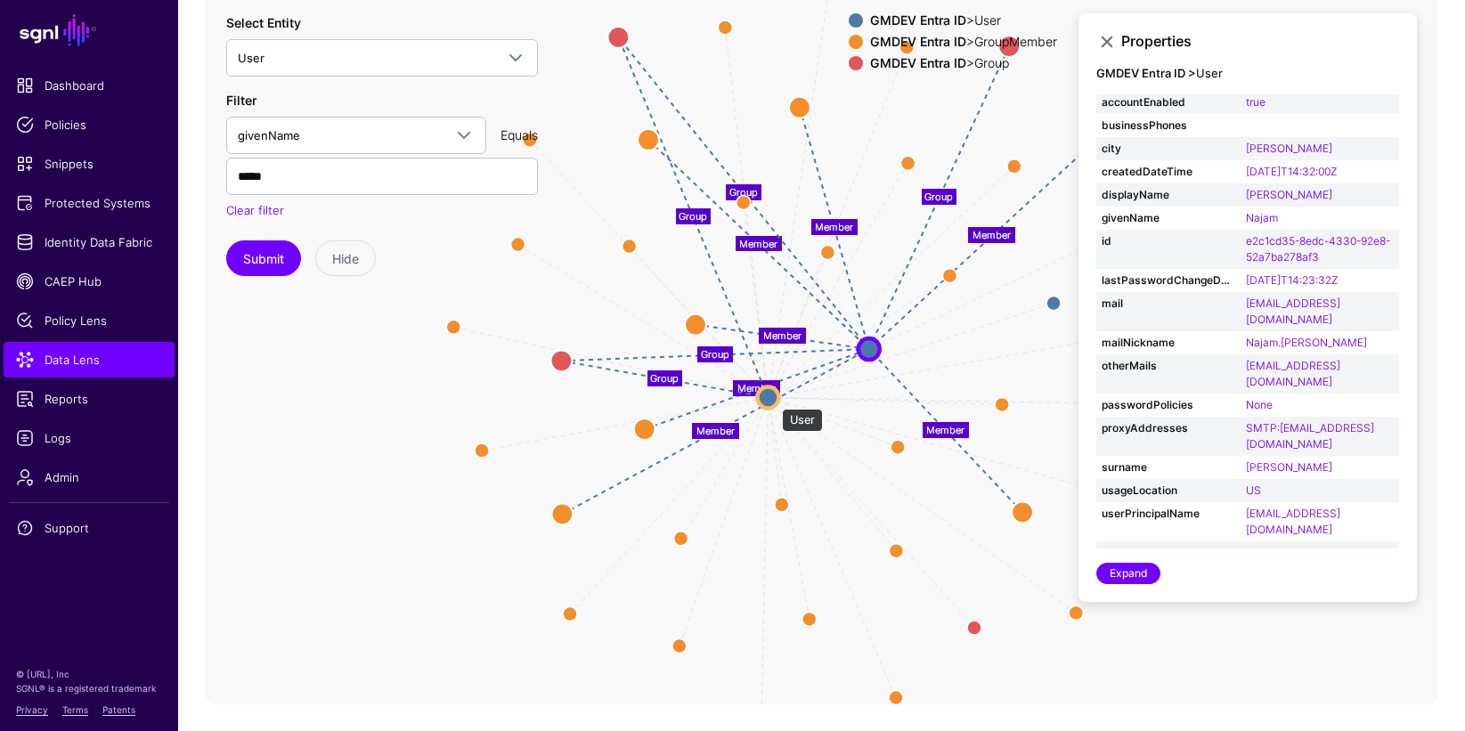
click at [773, 399] on circle at bounding box center [767, 396] width 21 height 21
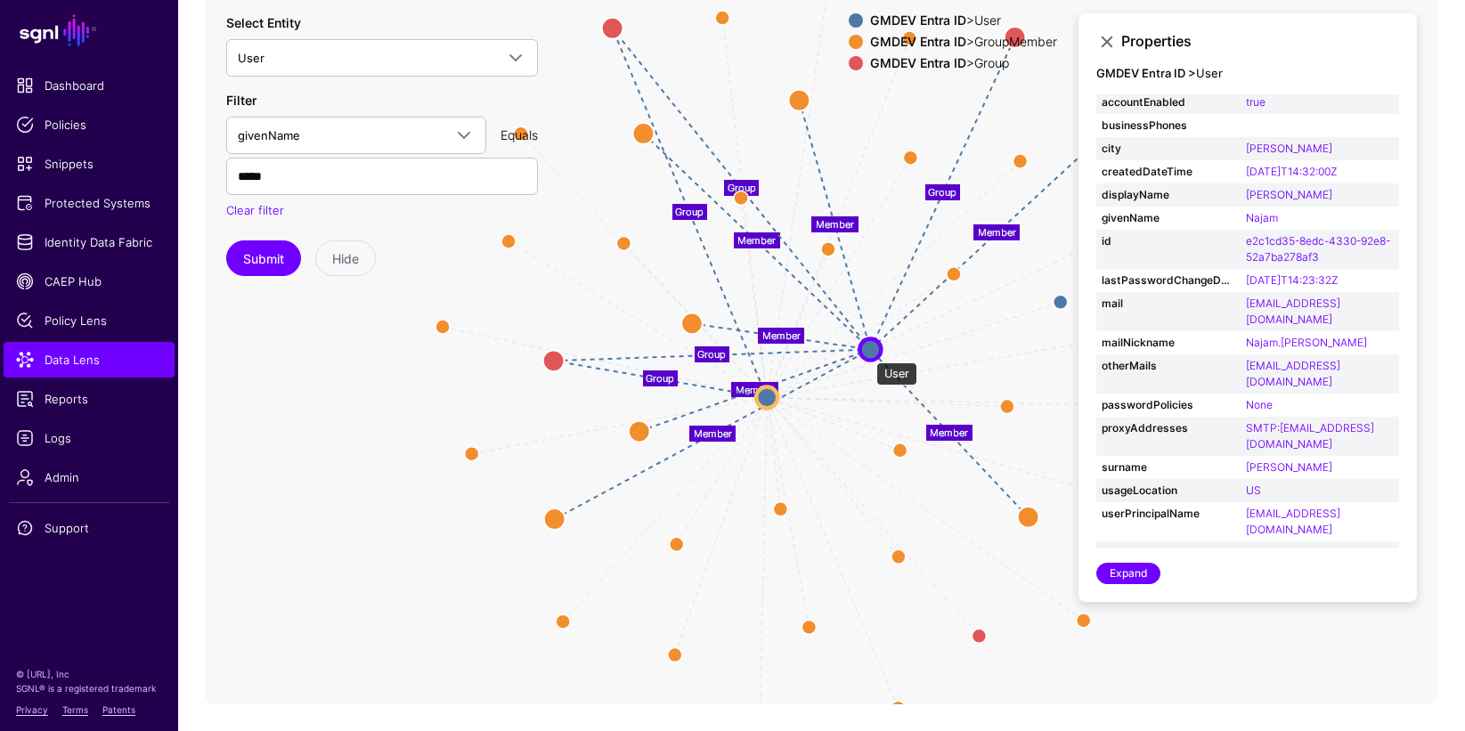
click at [867, 354] on circle at bounding box center [869, 348] width 21 height 21
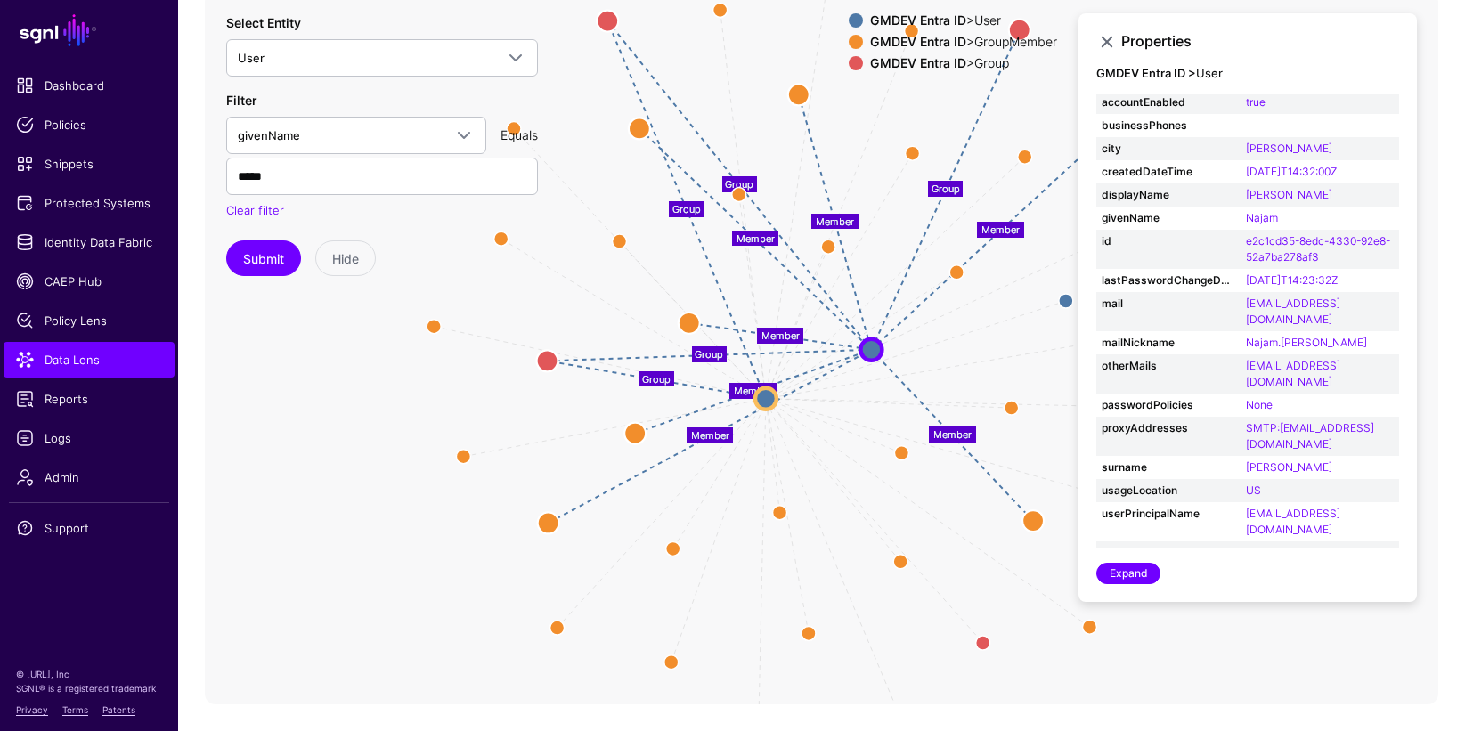
click at [847, 386] on icon "Manager Group Member Member Member Member Member Member Member Member Member Me…" at bounding box center [821, 348] width 1233 height 712
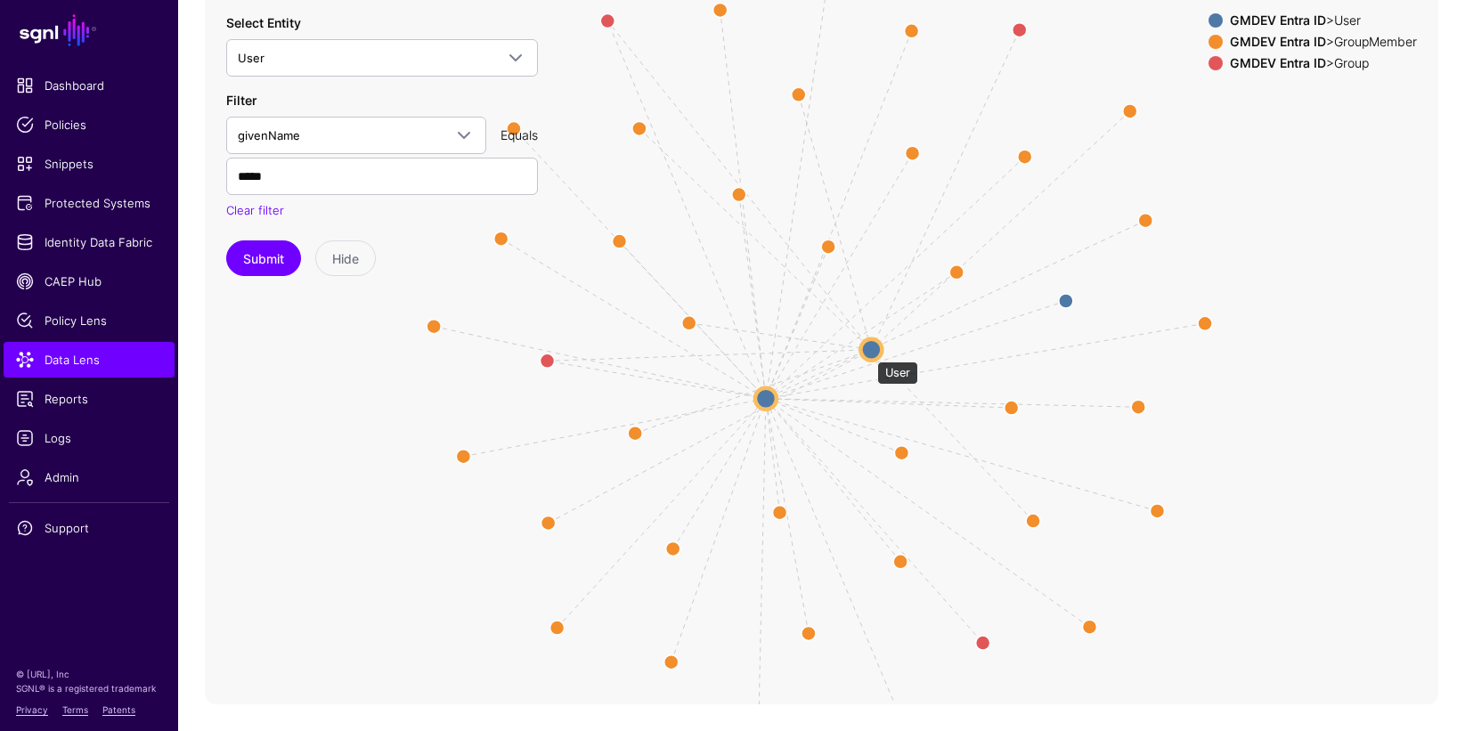
click at [868, 353] on circle at bounding box center [870, 348] width 21 height 21
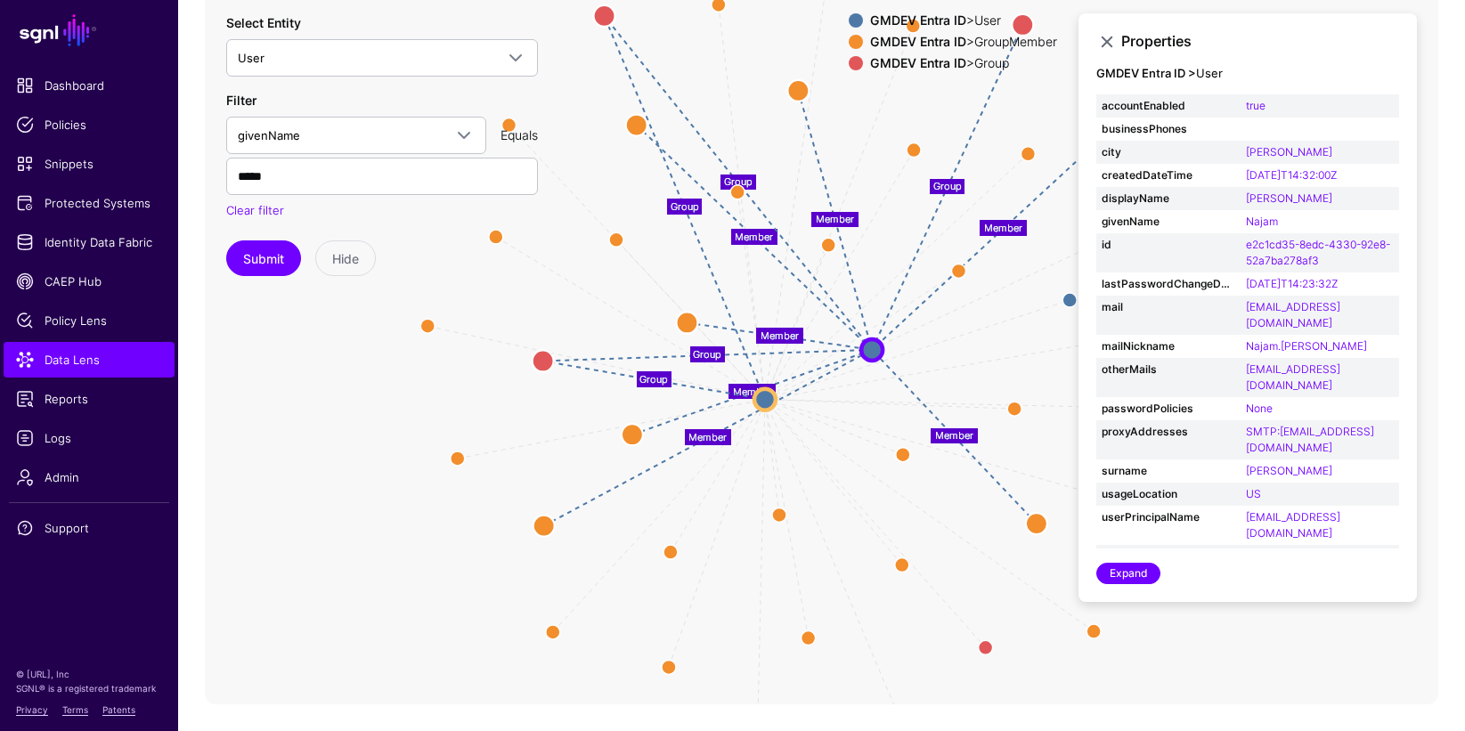
click at [853, 446] on icon "Member Member Member Member Member Member Member Member Member Member Member Me…" at bounding box center [821, 348] width 1233 height 712
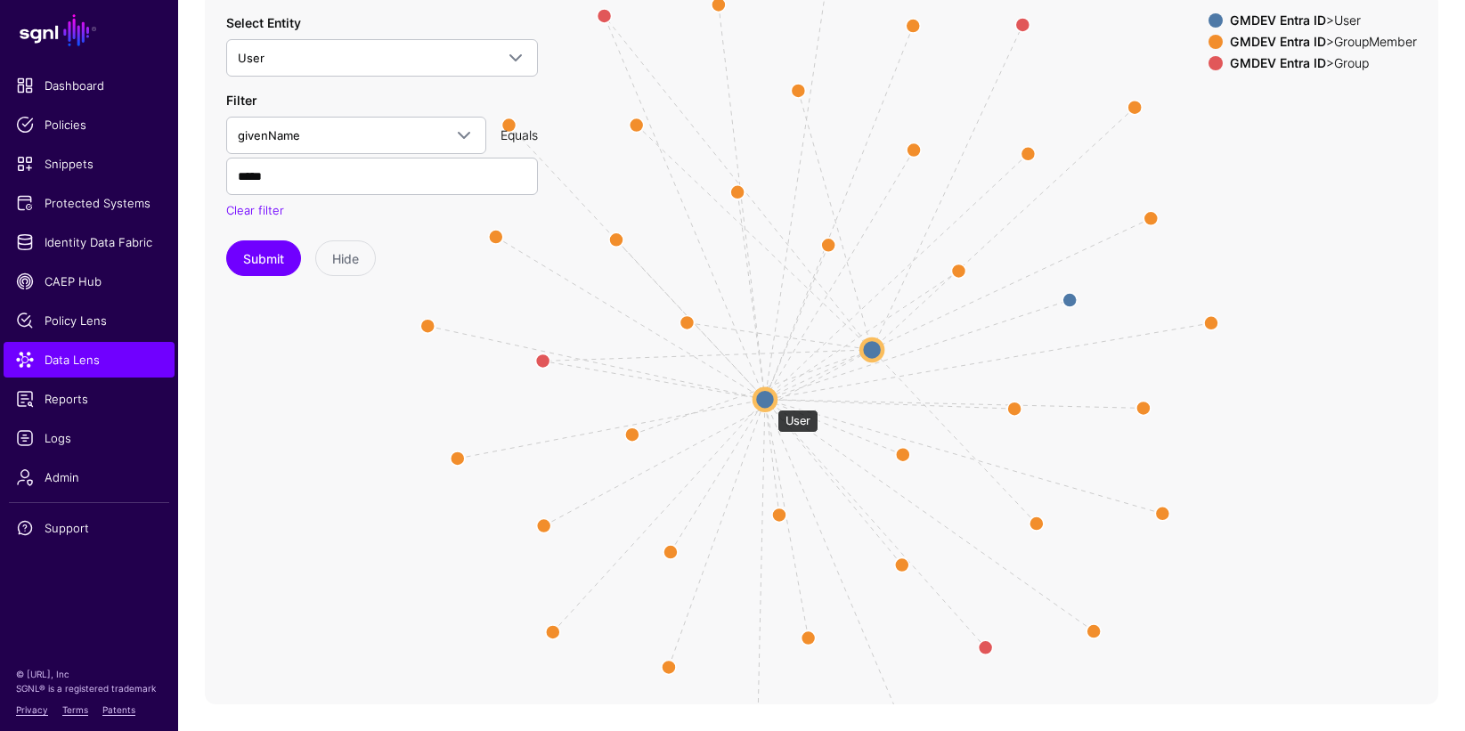
click at [769, 401] on circle at bounding box center [764, 398] width 21 height 21
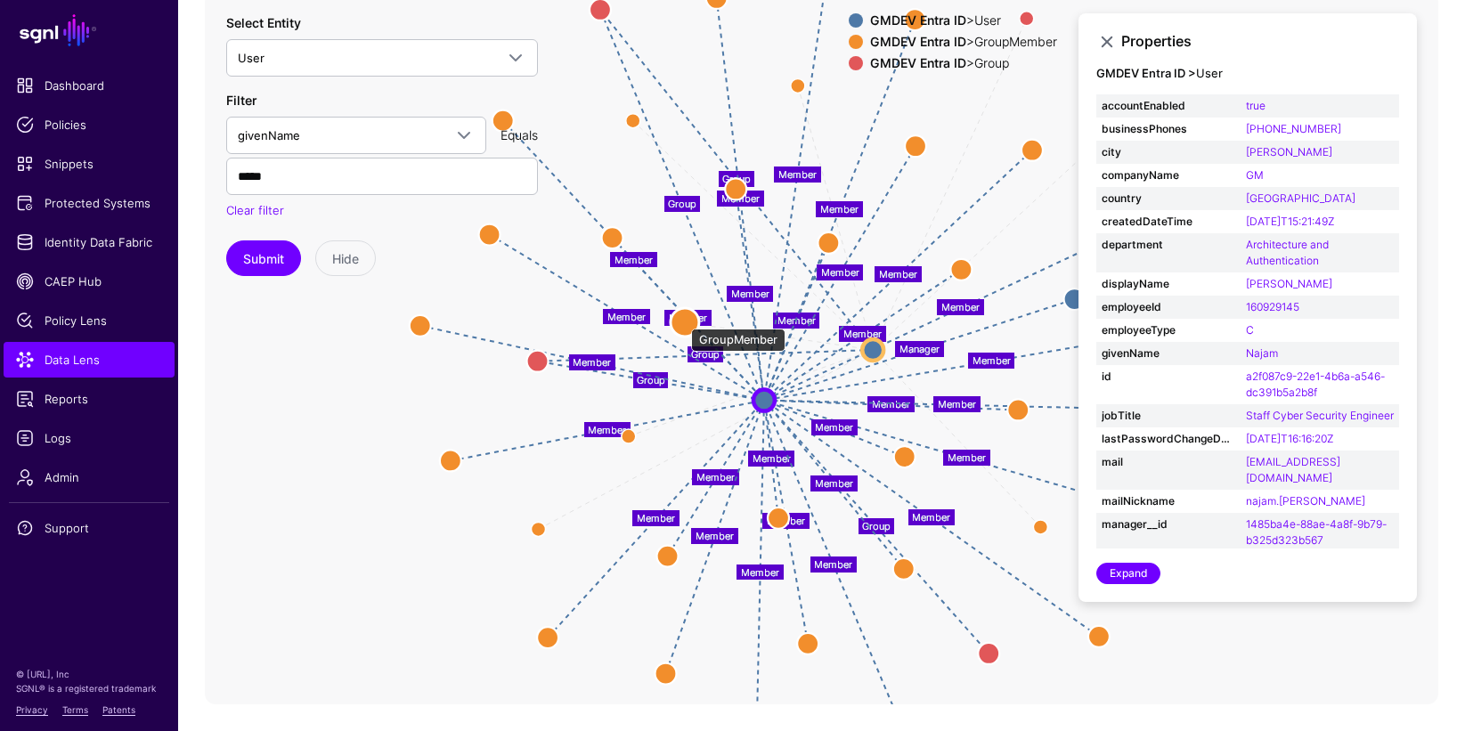
click at [682, 320] on circle at bounding box center [685, 322] width 28 height 28
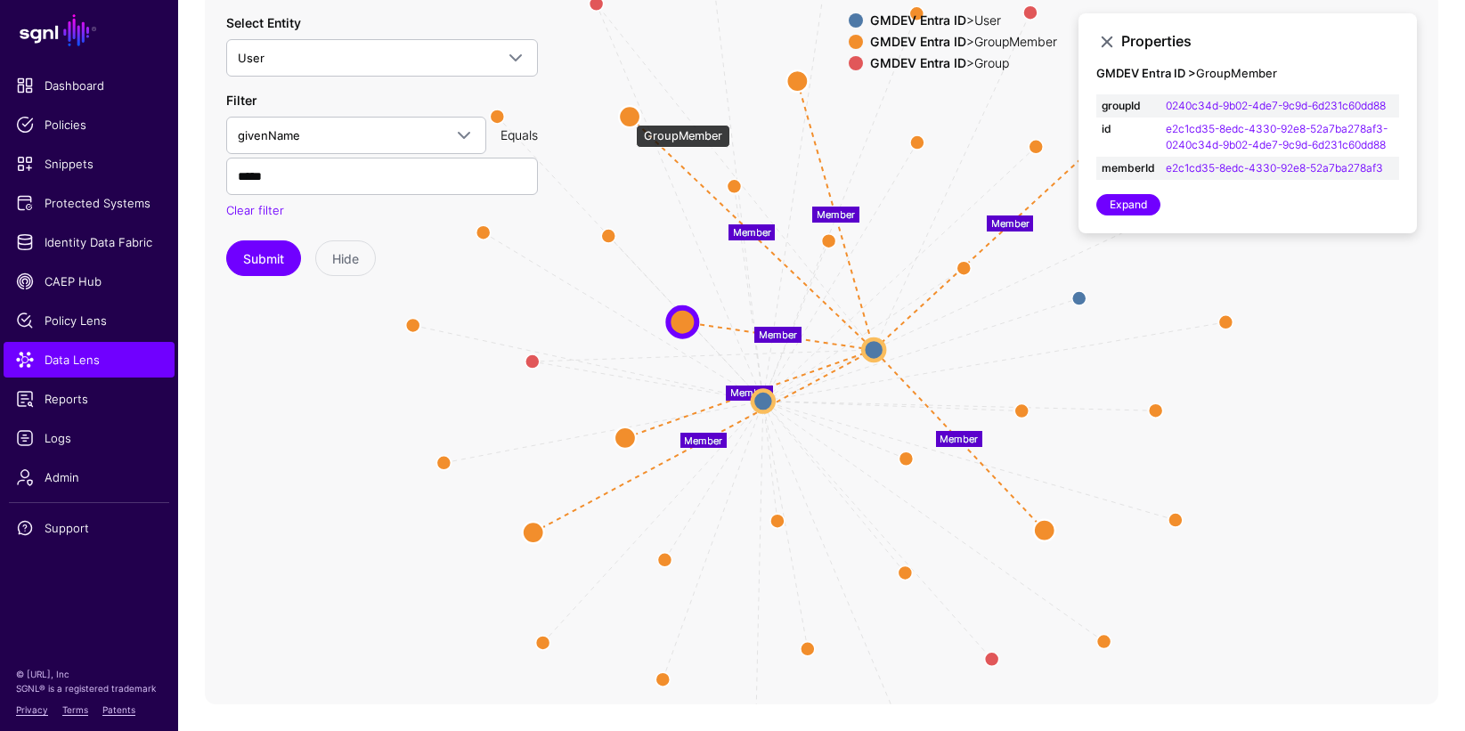
click at [628, 116] on circle at bounding box center [629, 116] width 21 height 21
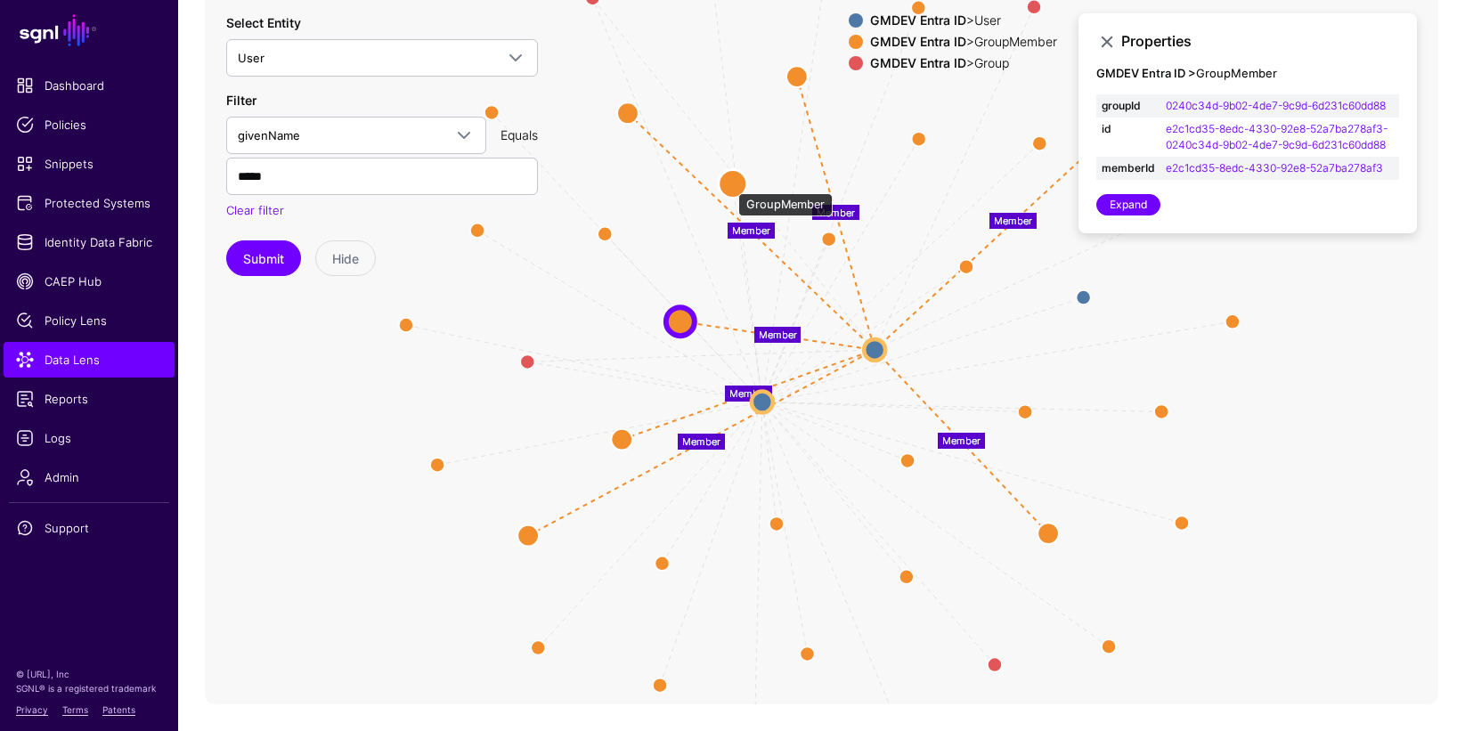
click at [729, 184] on circle at bounding box center [733, 183] width 28 height 28
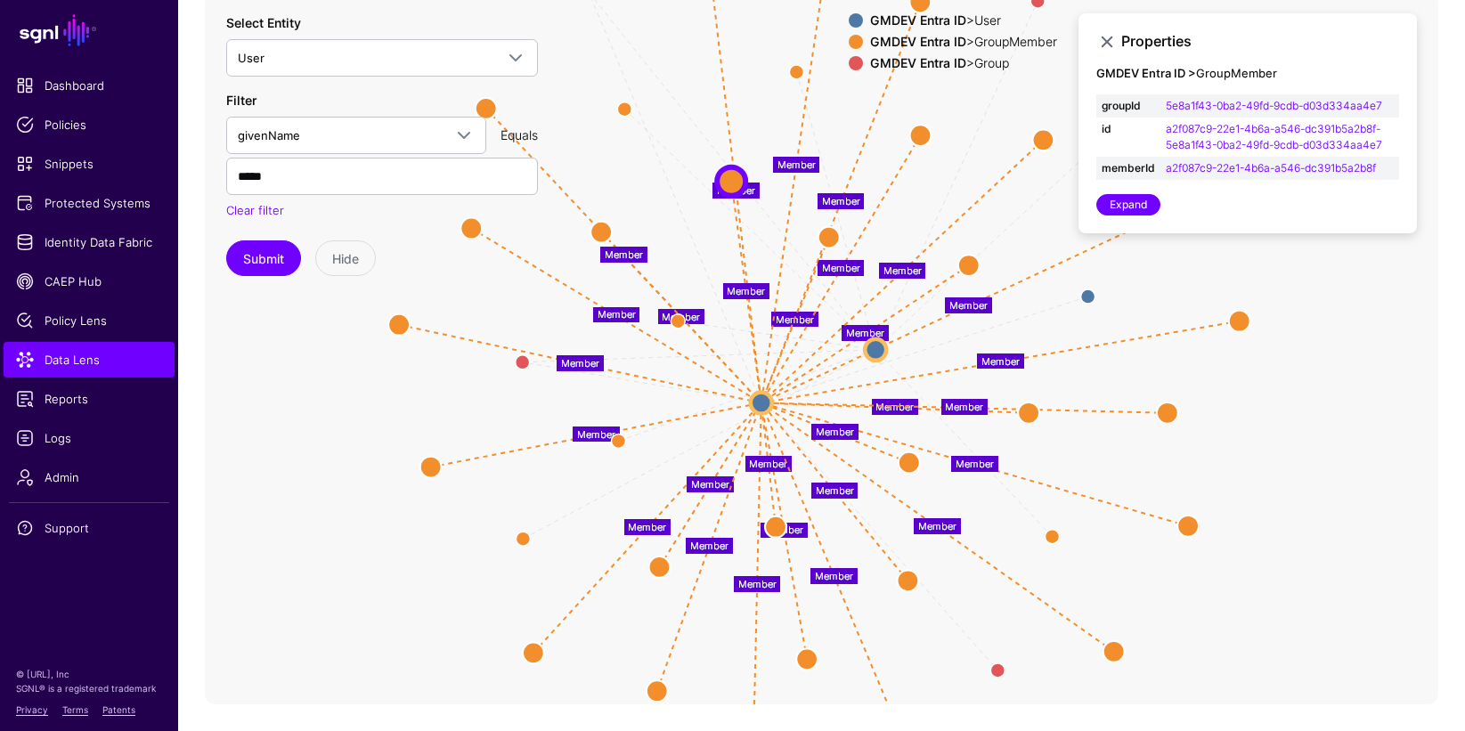
click at [967, 468] on text "Member" at bounding box center [975, 463] width 38 height 12
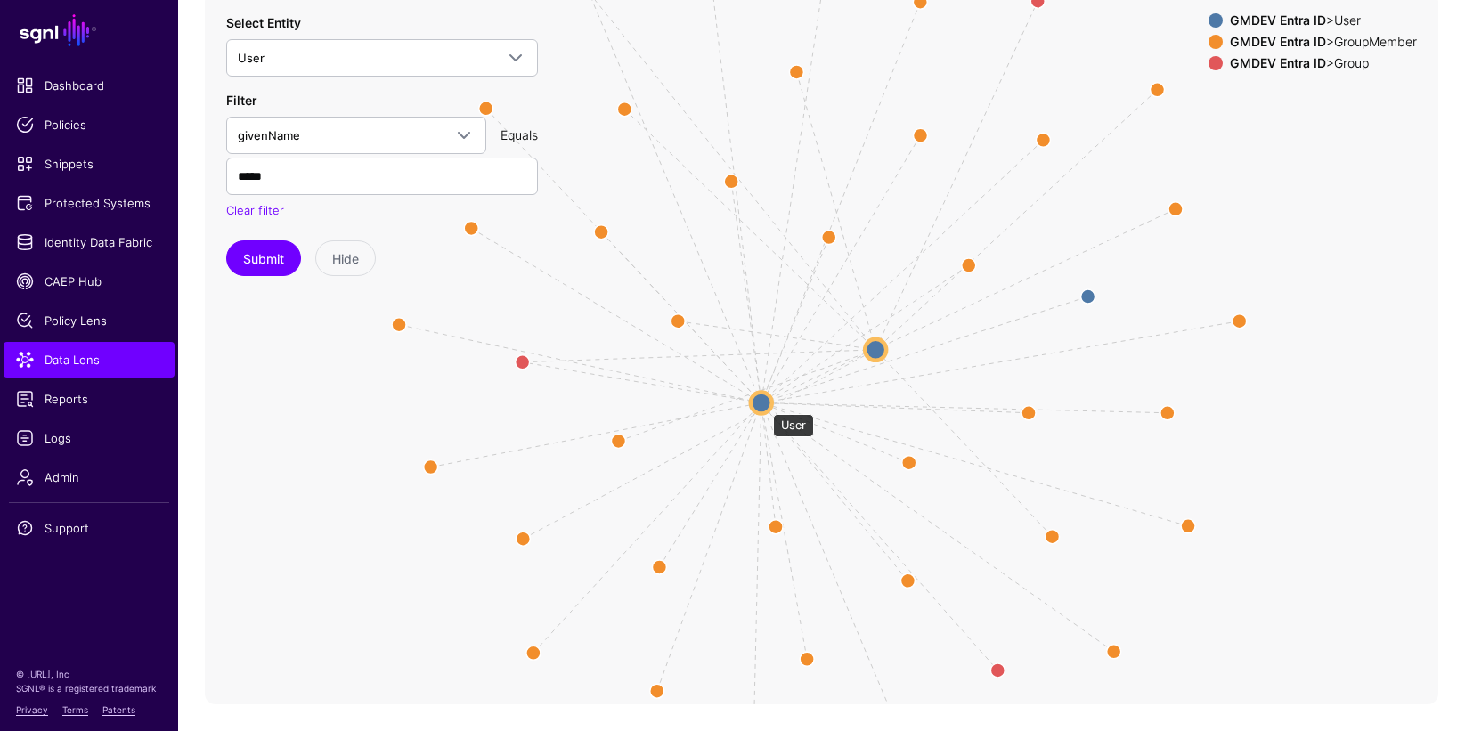
click at [764, 405] on circle at bounding box center [761, 402] width 21 height 21
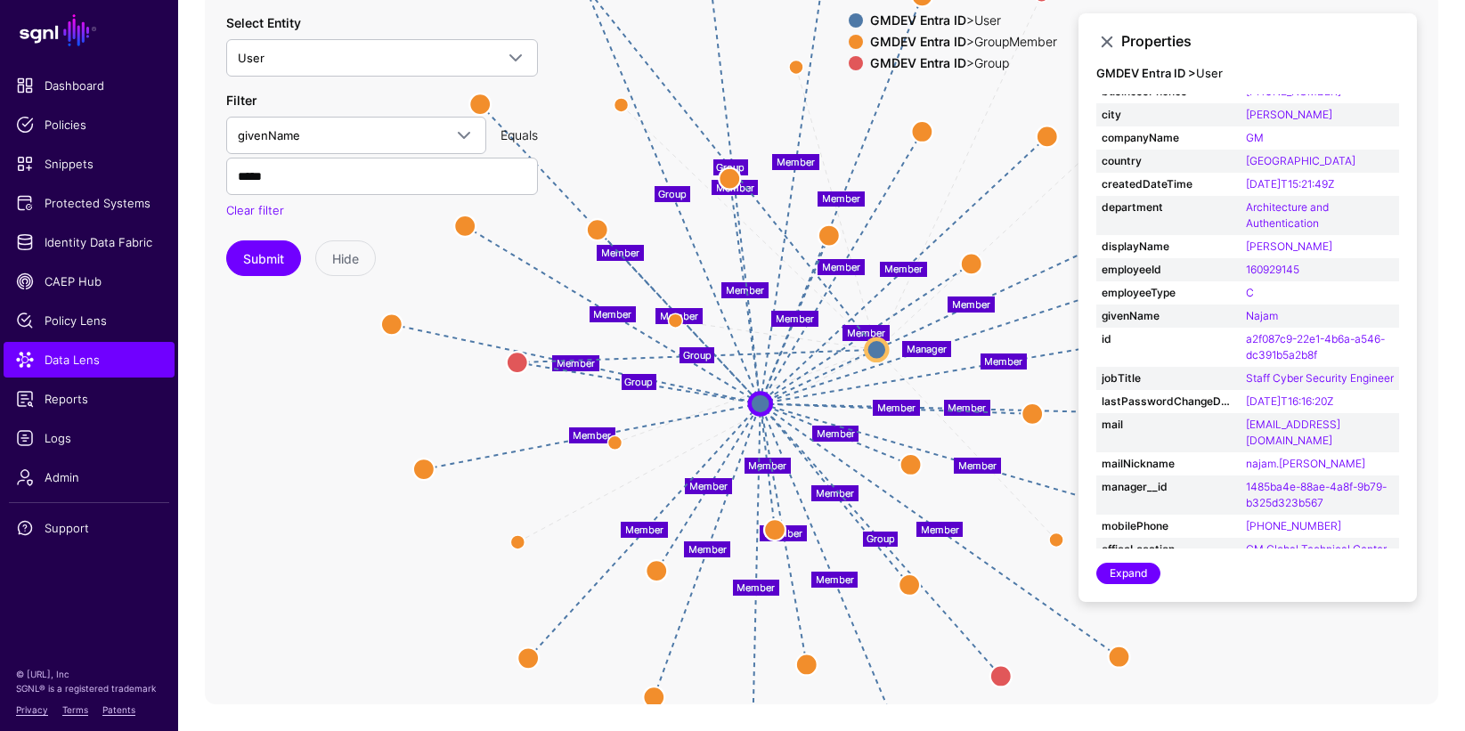
scroll to position [0, 0]
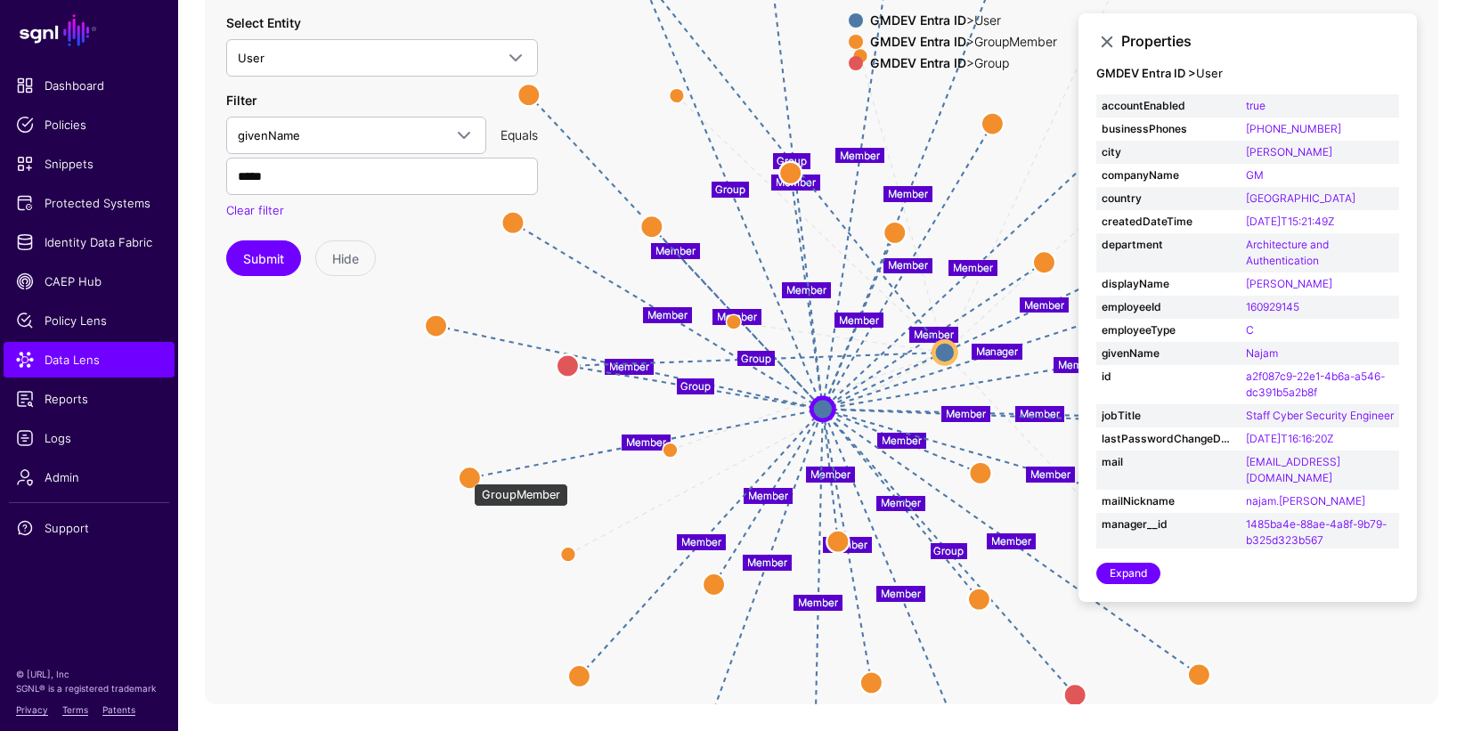
click at [466, 475] on circle at bounding box center [470, 478] width 22 height 22
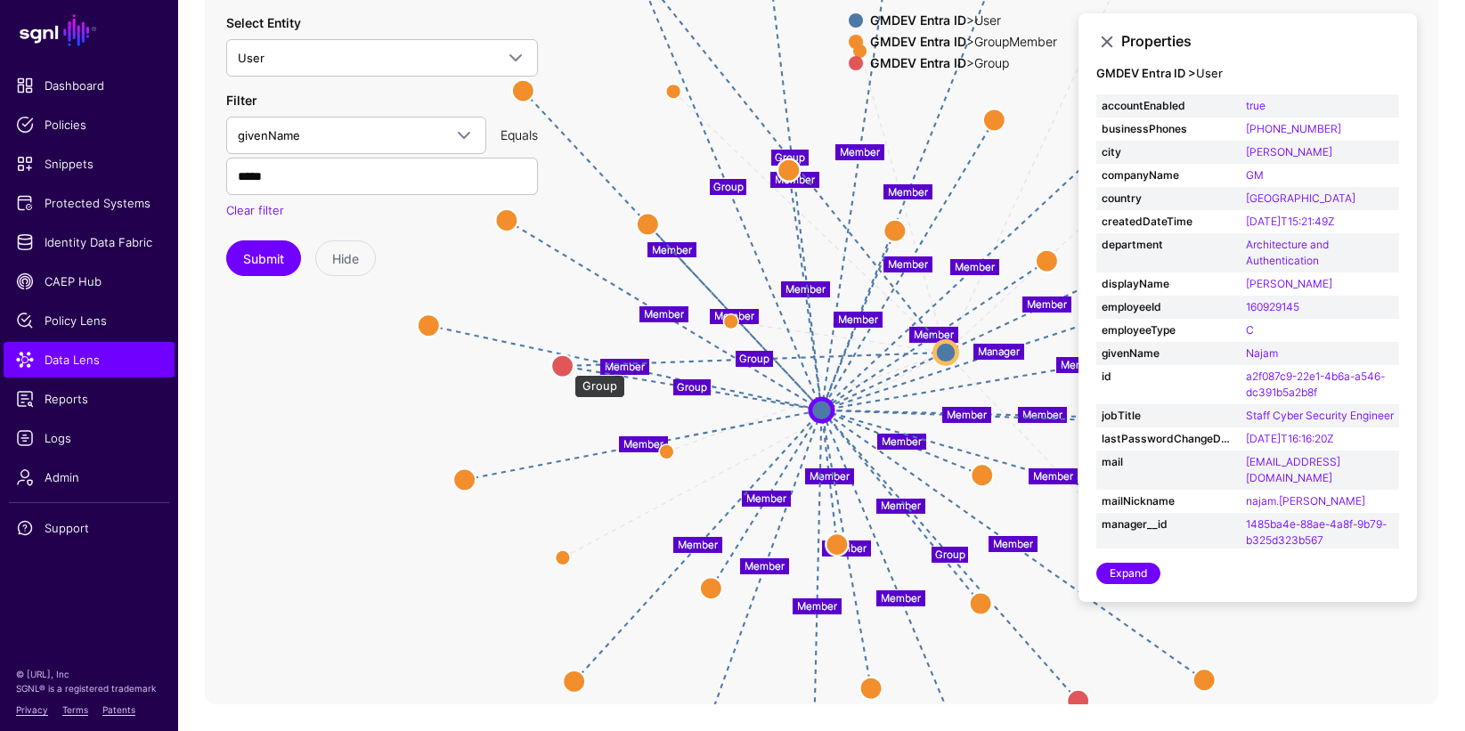
click at [565, 366] on circle at bounding box center [562, 365] width 22 height 22
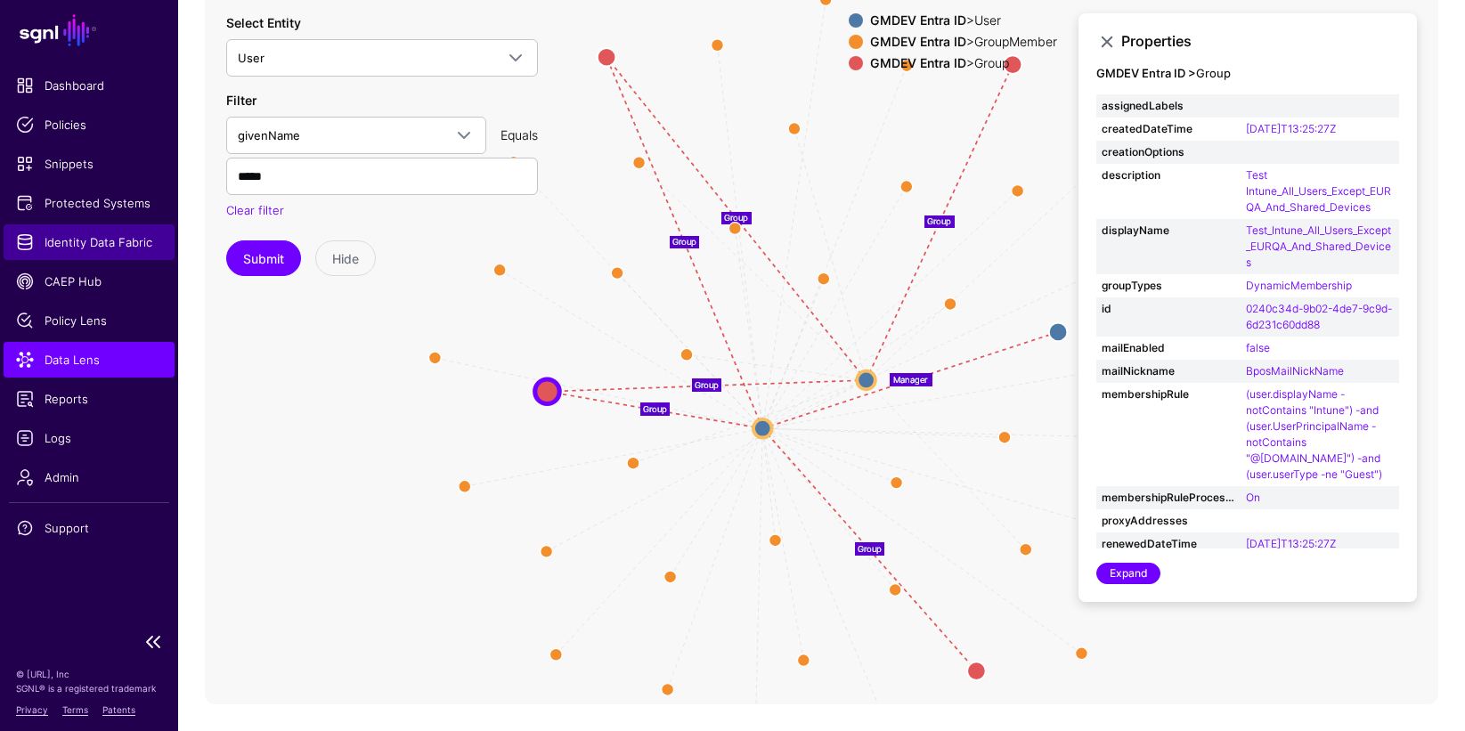
click at [53, 248] on span "Identity Data Fabric" at bounding box center [89, 242] width 146 height 18
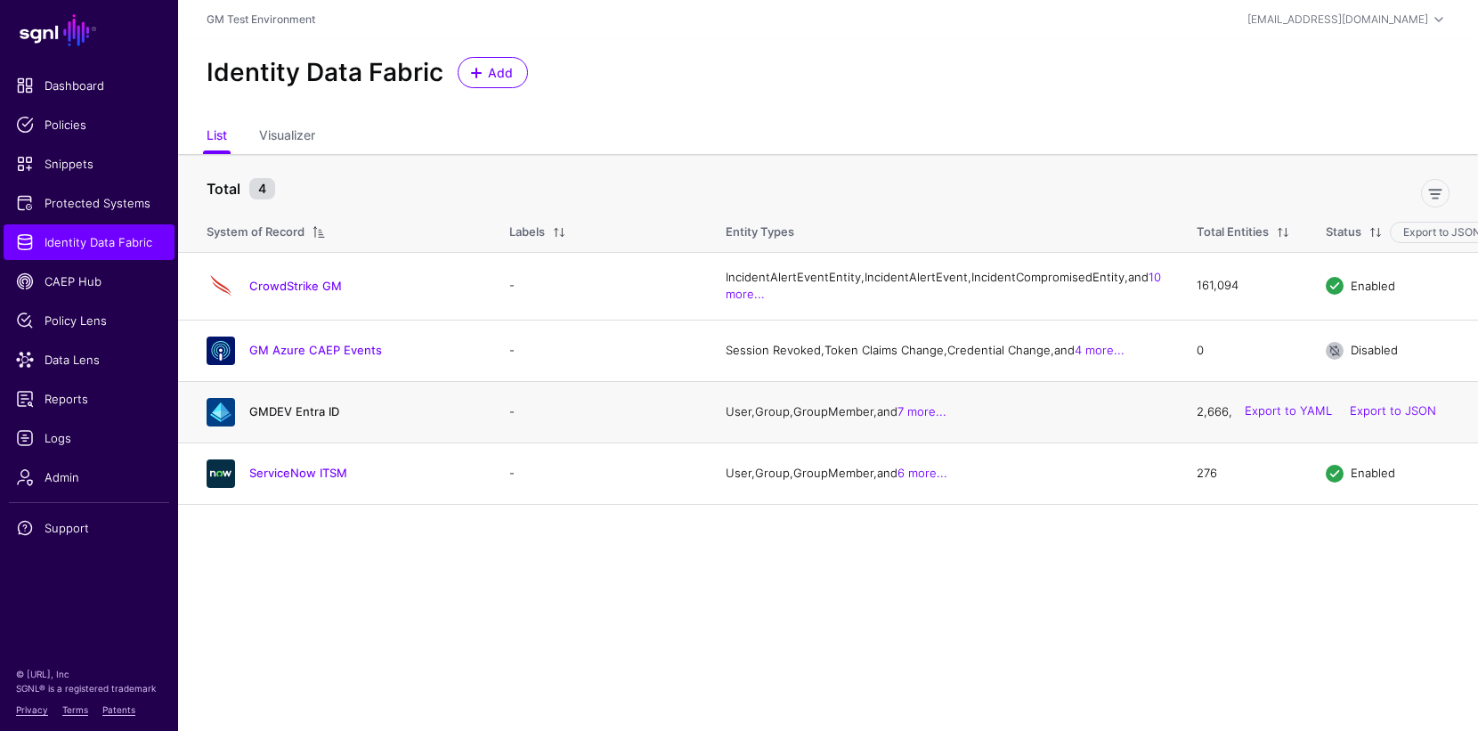
click at [292, 419] on link "GMDEV Entra ID" at bounding box center [294, 411] width 90 height 14
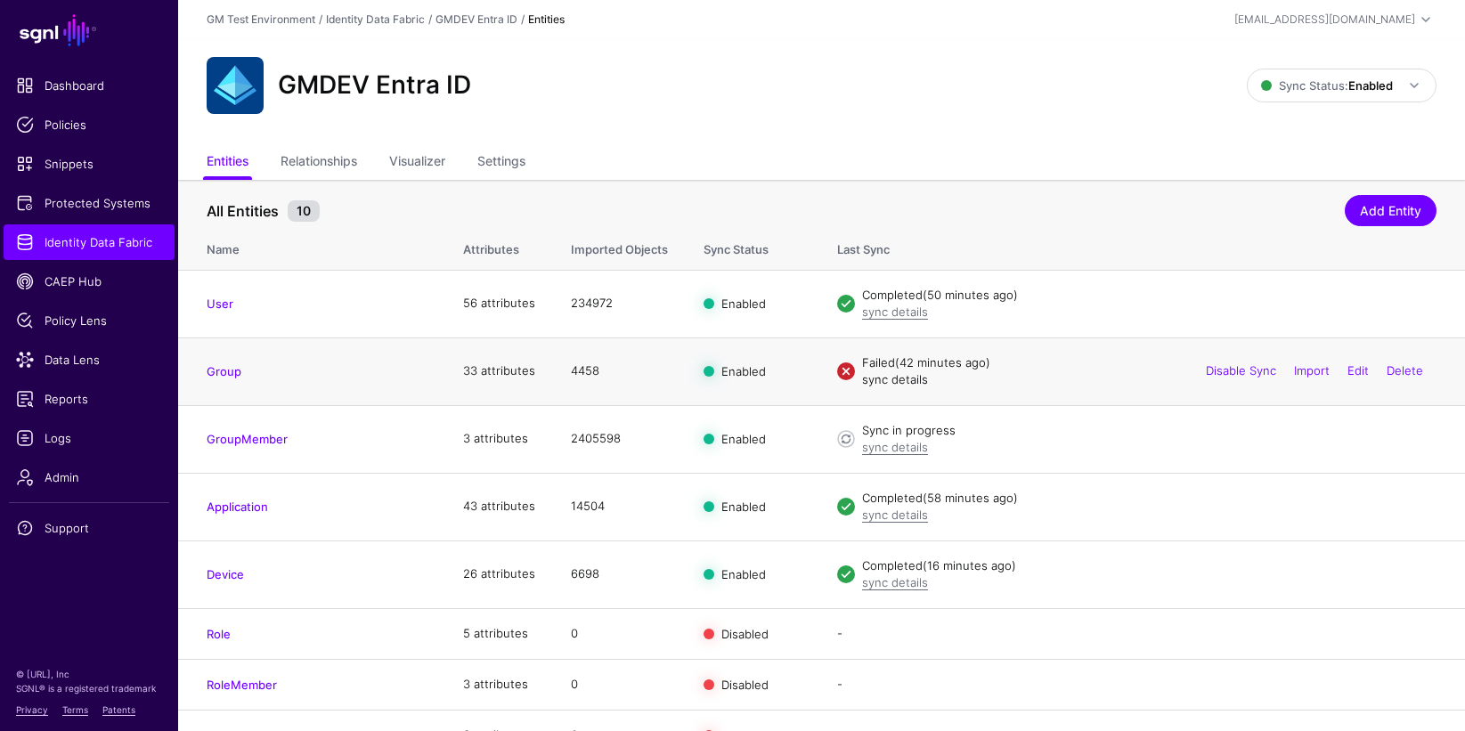
click at [904, 382] on link "sync details" at bounding box center [895, 379] width 66 height 14
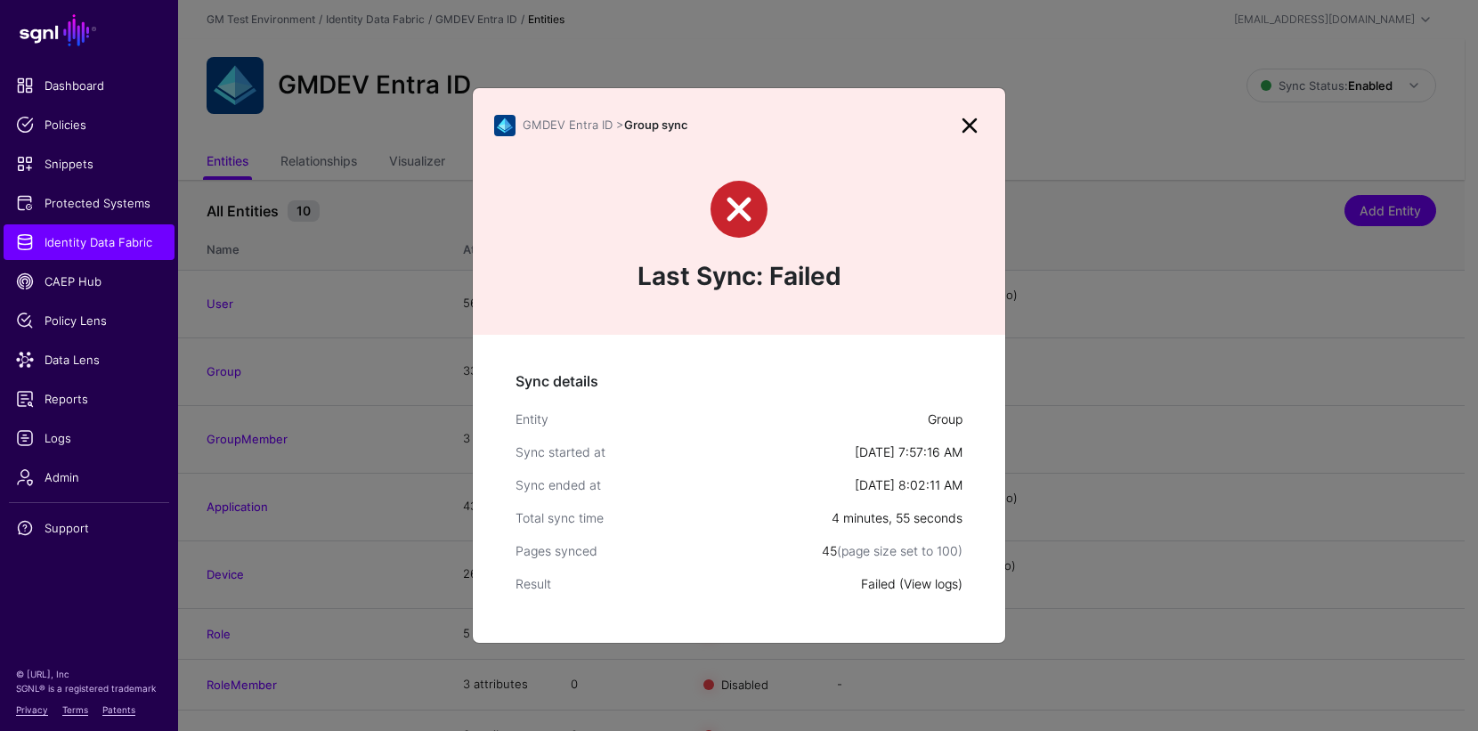
click at [934, 590] on link "View logs" at bounding box center [931, 583] width 54 height 15
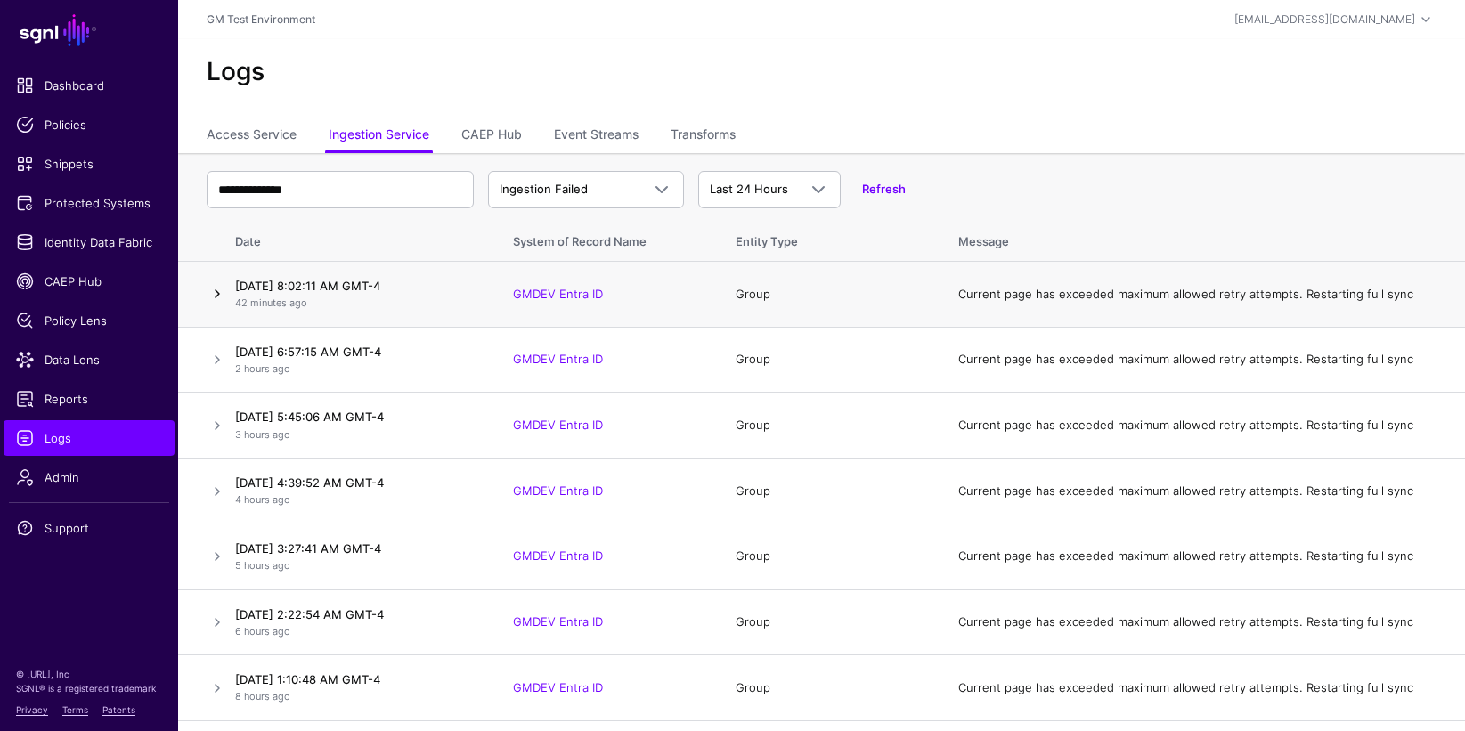
click at [221, 295] on link at bounding box center [217, 293] width 21 height 21
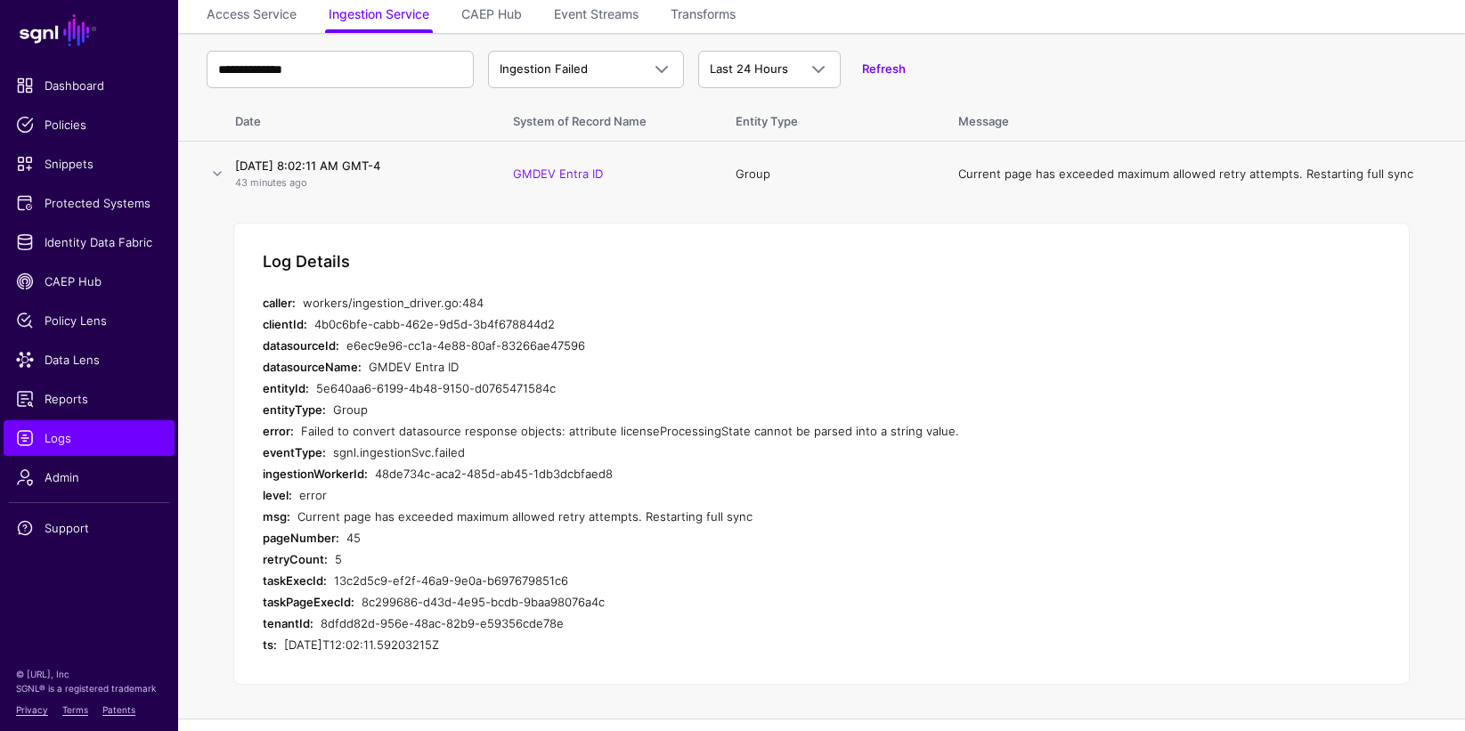
scroll to position [80, 0]
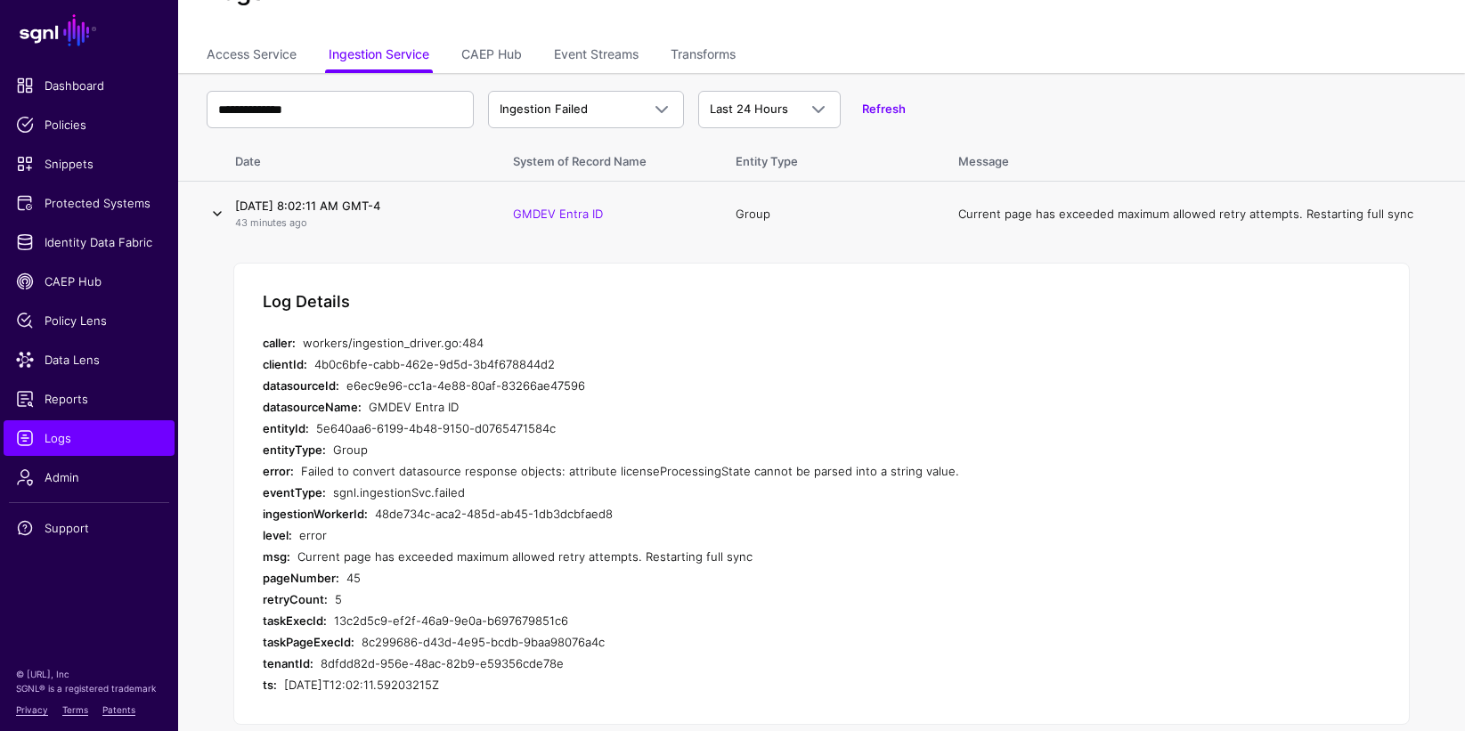
click at [219, 216] on link at bounding box center [217, 213] width 21 height 21
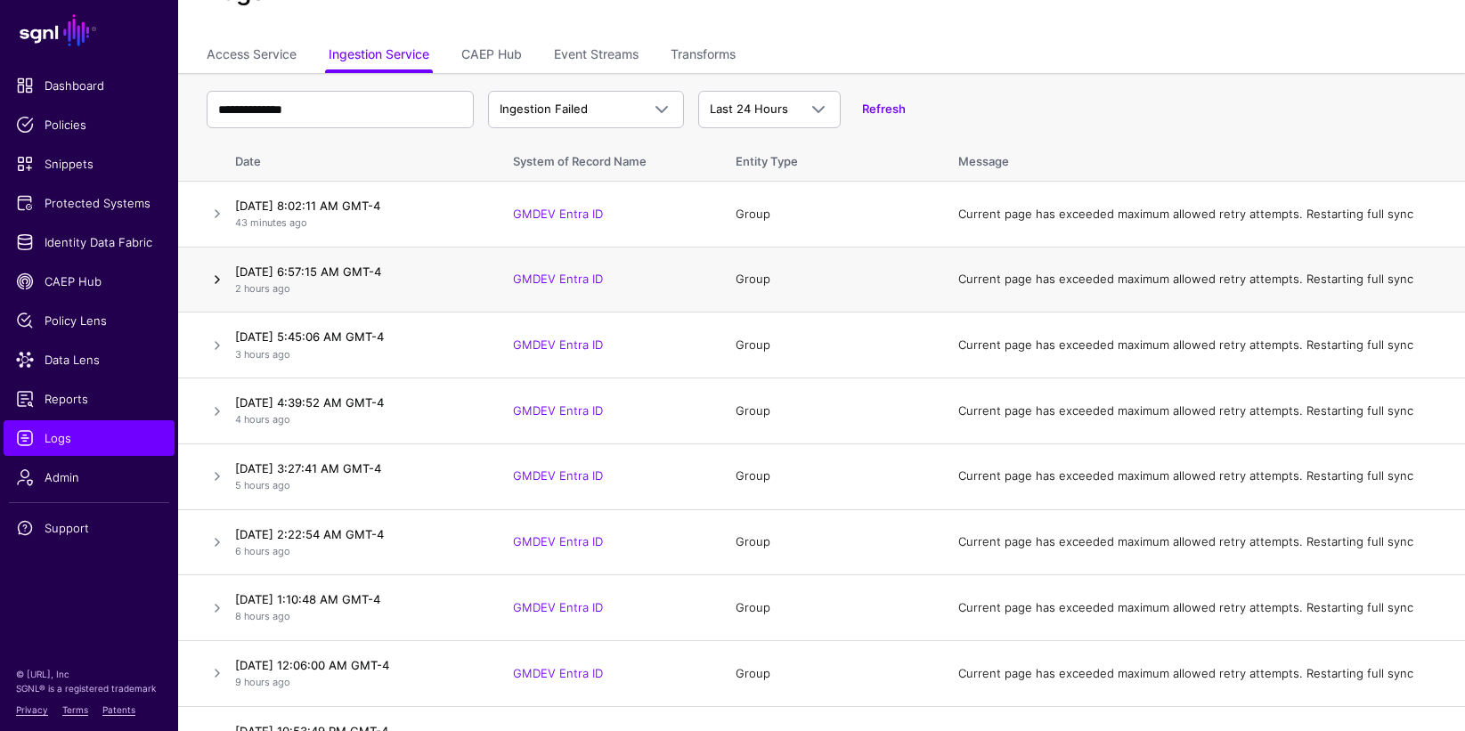
click at [222, 278] on link at bounding box center [217, 279] width 21 height 21
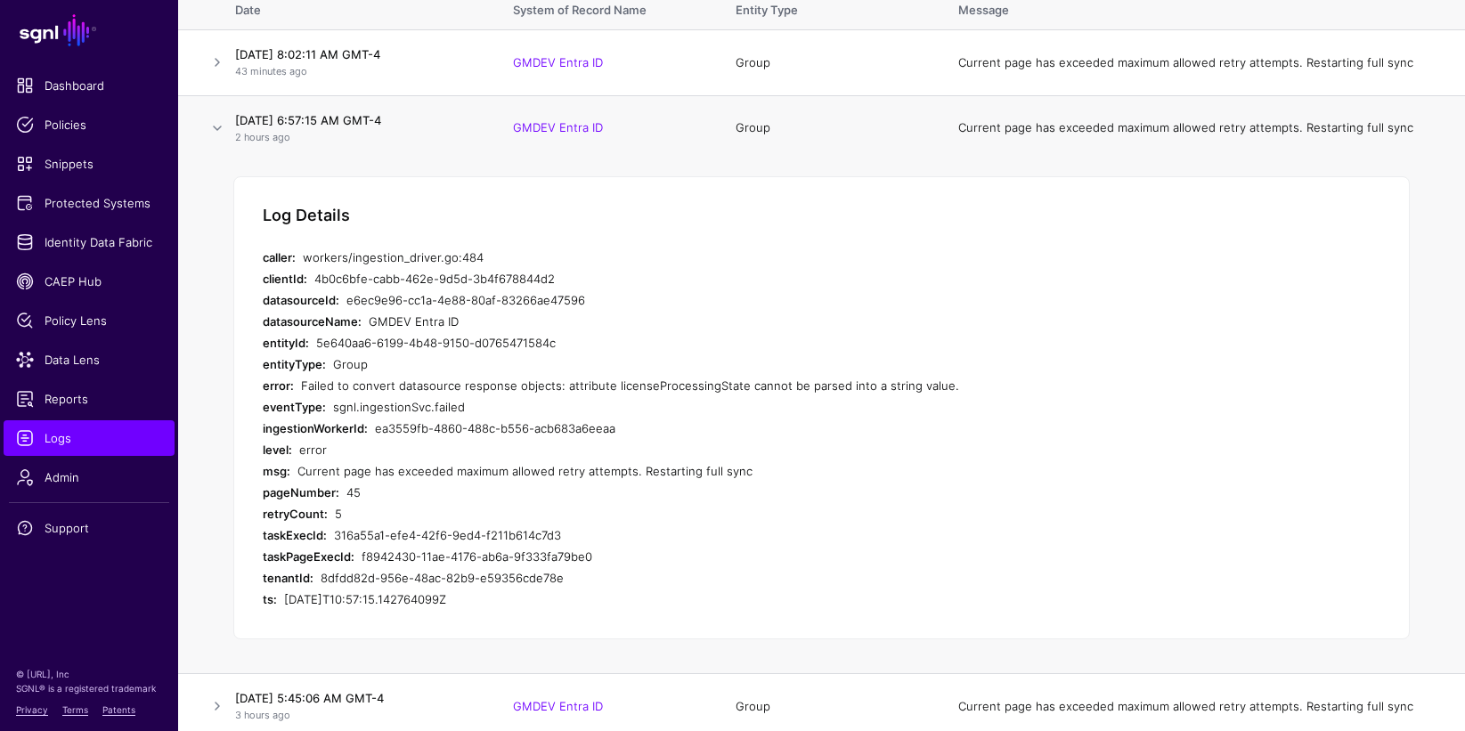
scroll to position [233, 0]
click at [218, 127] on link at bounding box center [217, 126] width 21 height 21
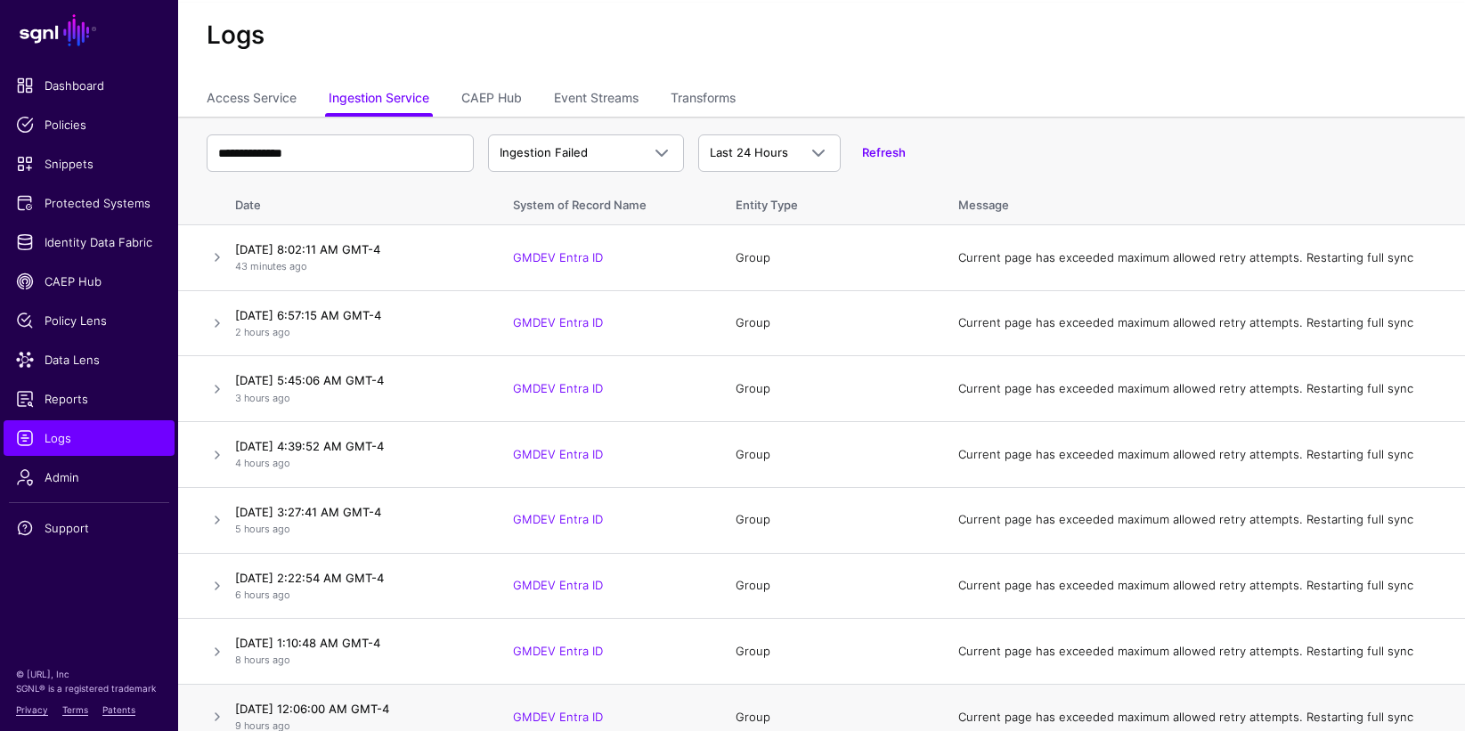
scroll to position [0, 0]
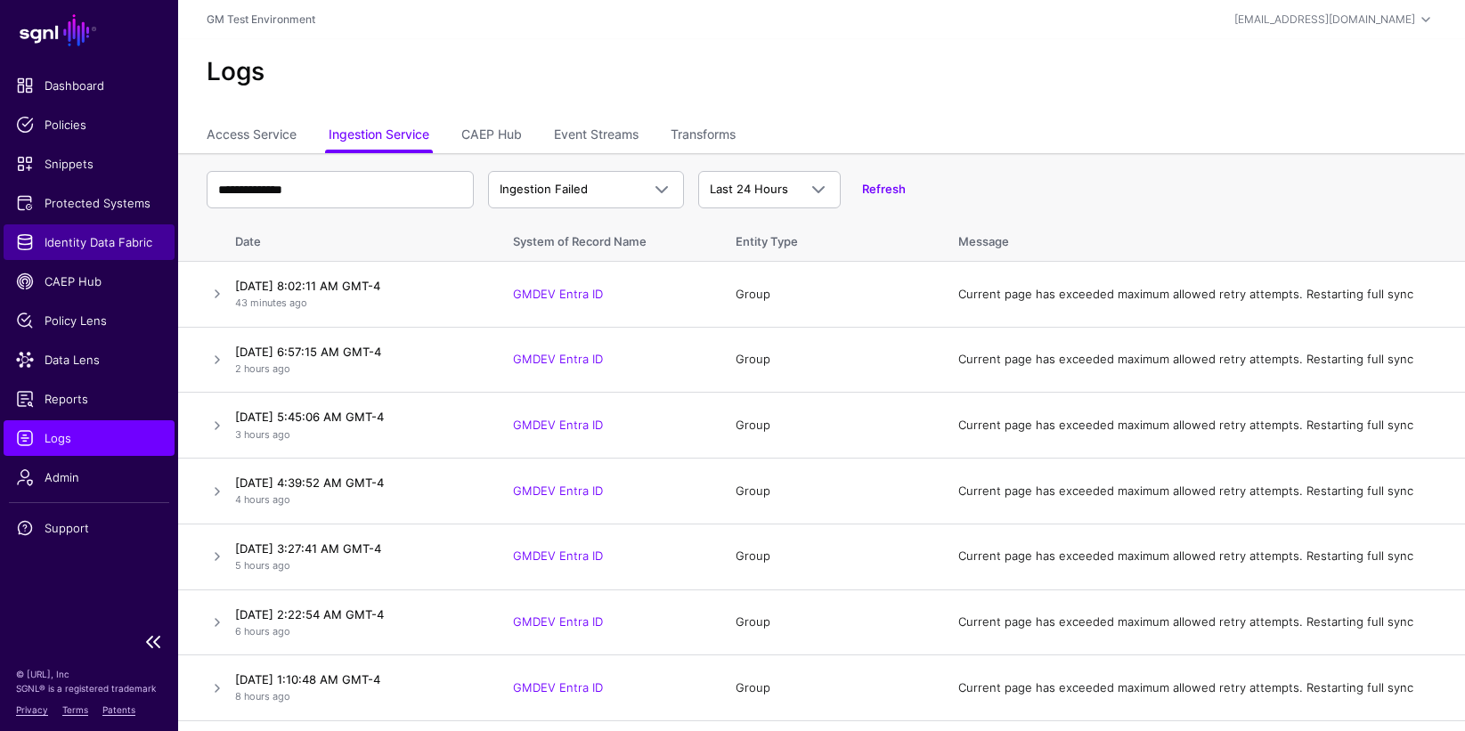
click at [58, 243] on span "Identity Data Fabric" at bounding box center [89, 242] width 146 height 18
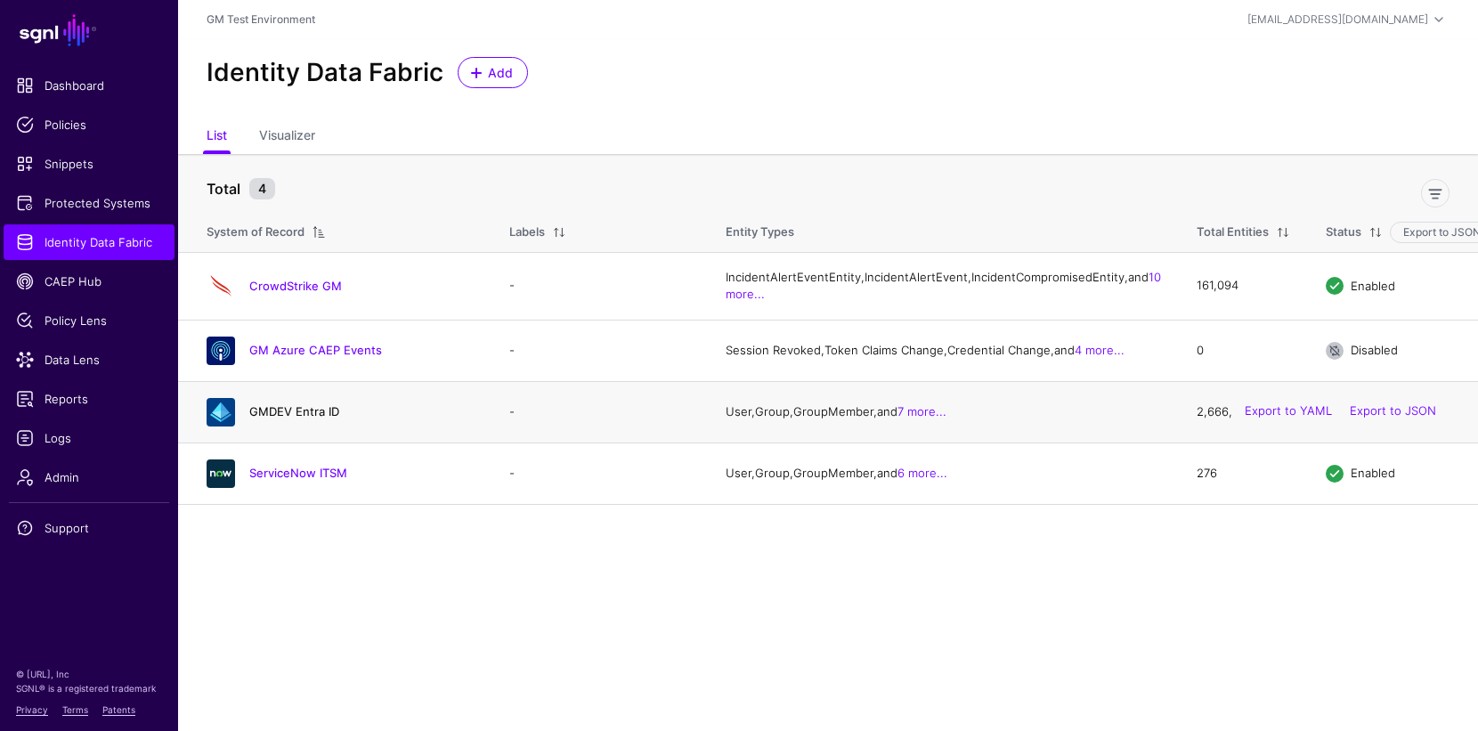
click at [281, 419] on link "GMDEV Entra ID" at bounding box center [294, 411] width 90 height 14
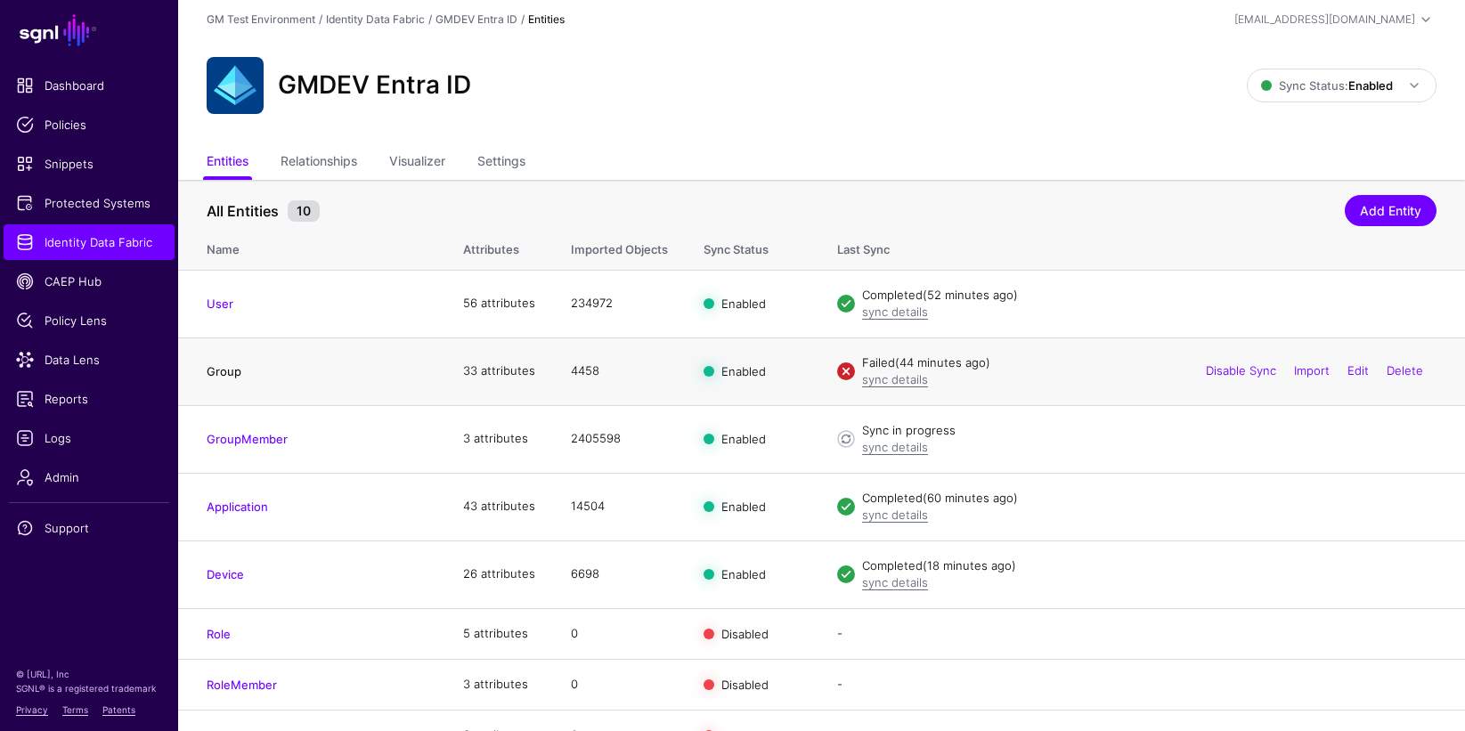
click at [215, 374] on link "Group" at bounding box center [224, 371] width 35 height 14
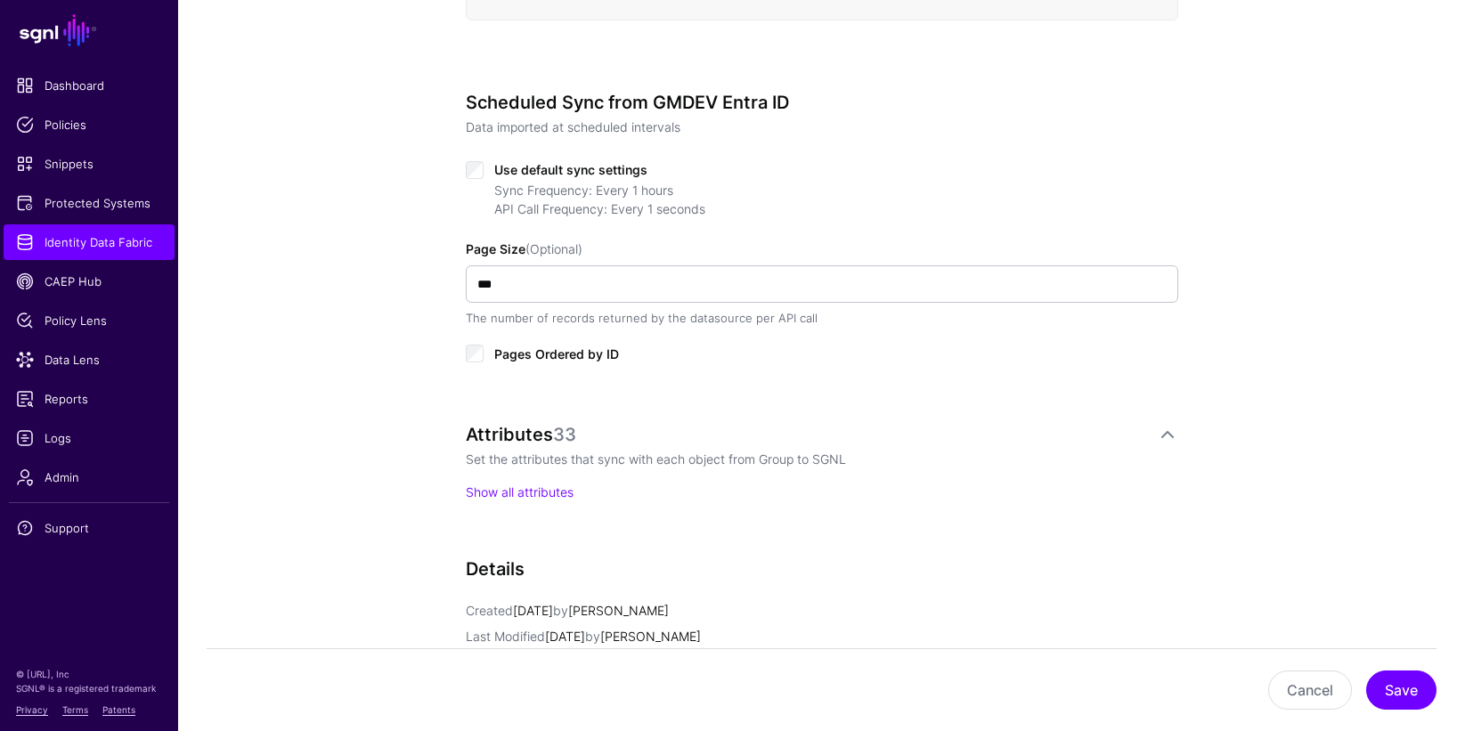
scroll to position [935, 0]
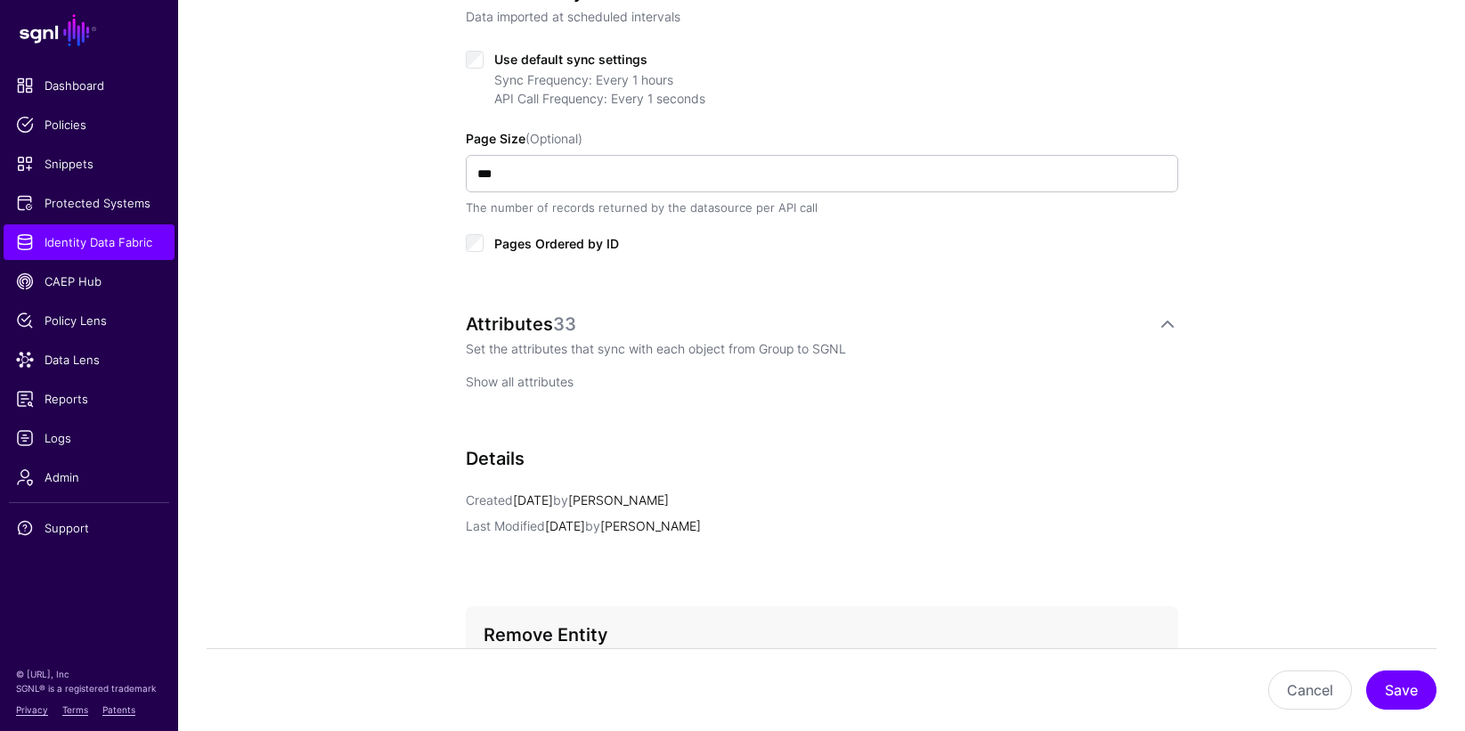
click at [535, 384] on link "Show all attributes" at bounding box center [520, 381] width 108 height 15
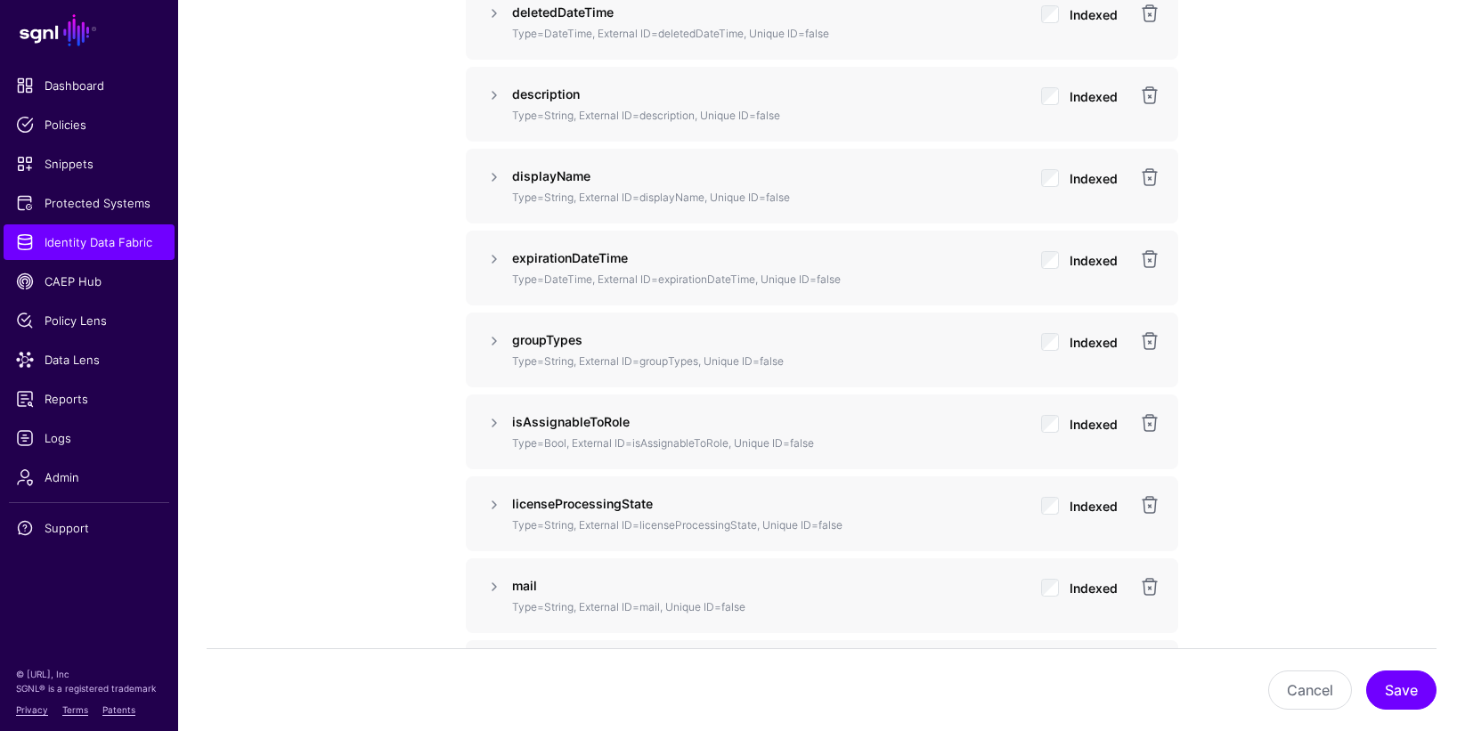
scroll to position [1871, 0]
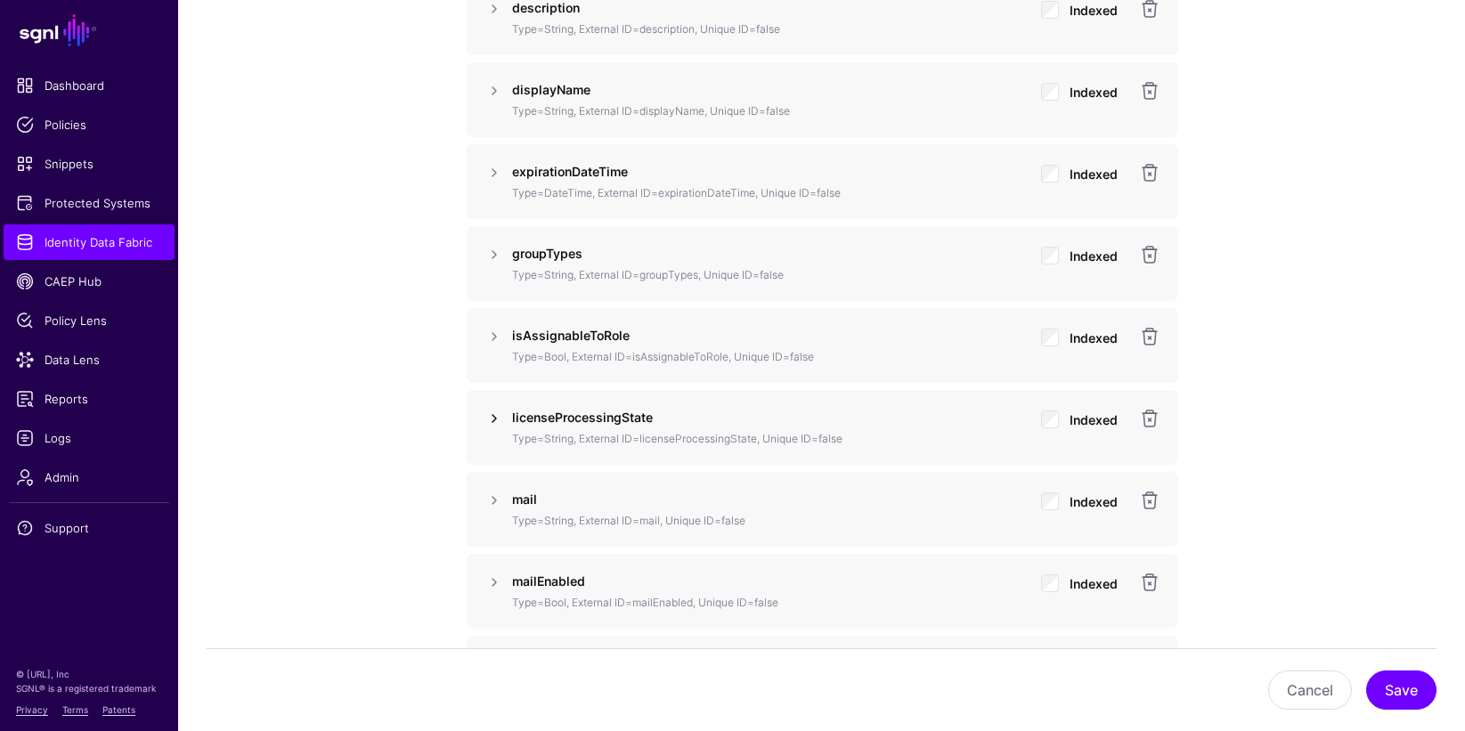
click at [493, 419] on link at bounding box center [494, 418] width 21 height 21
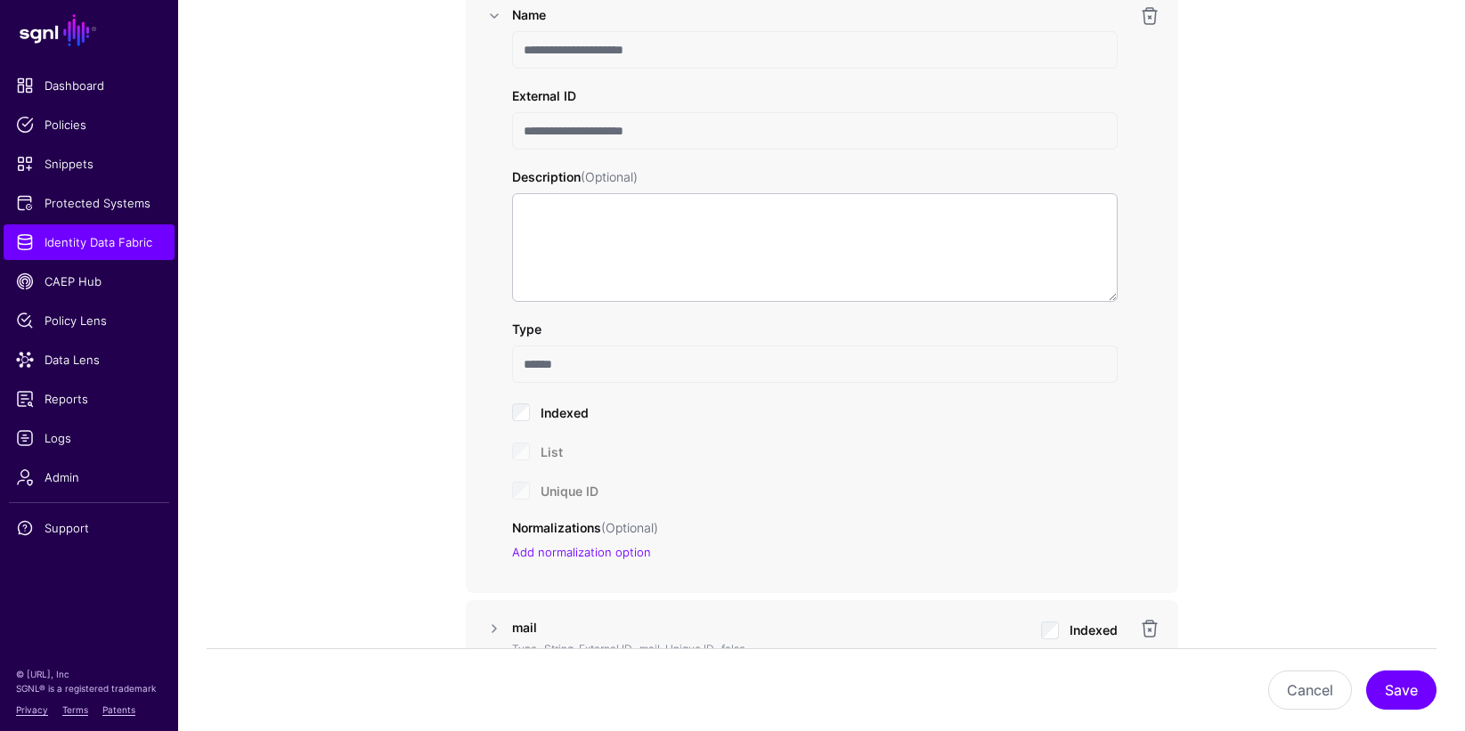
scroll to position [2276, 0]
